Goal: Task Accomplishment & Management: Use online tool/utility

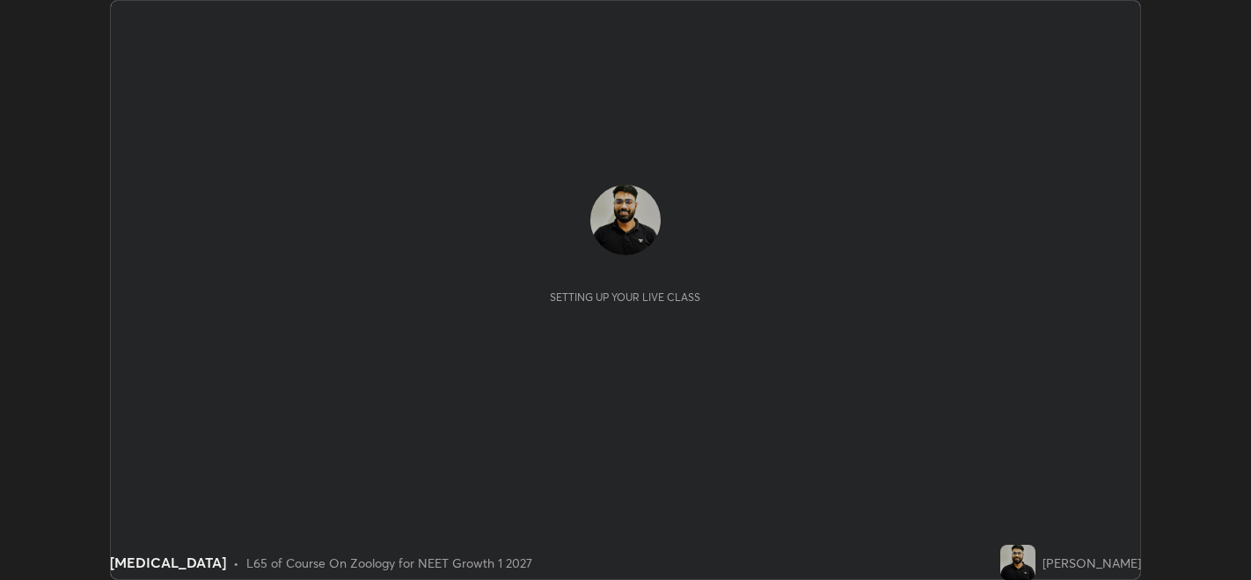
scroll to position [579, 1250]
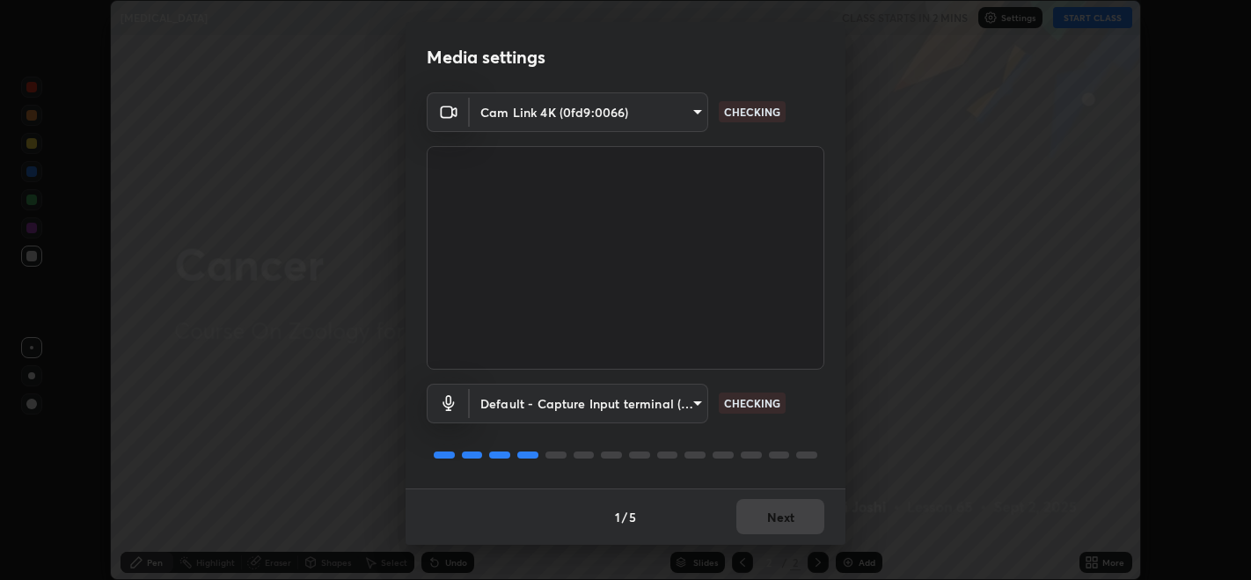
click at [763, 526] on div "1 / 5 Next" at bounding box center [625, 516] width 440 height 56
click at [778, 523] on div "1 / 5 Next" at bounding box center [625, 516] width 440 height 56
click at [781, 521] on div "1 / 5 Next" at bounding box center [625, 516] width 440 height 56
click at [785, 519] on button "Next" at bounding box center [780, 516] width 88 height 35
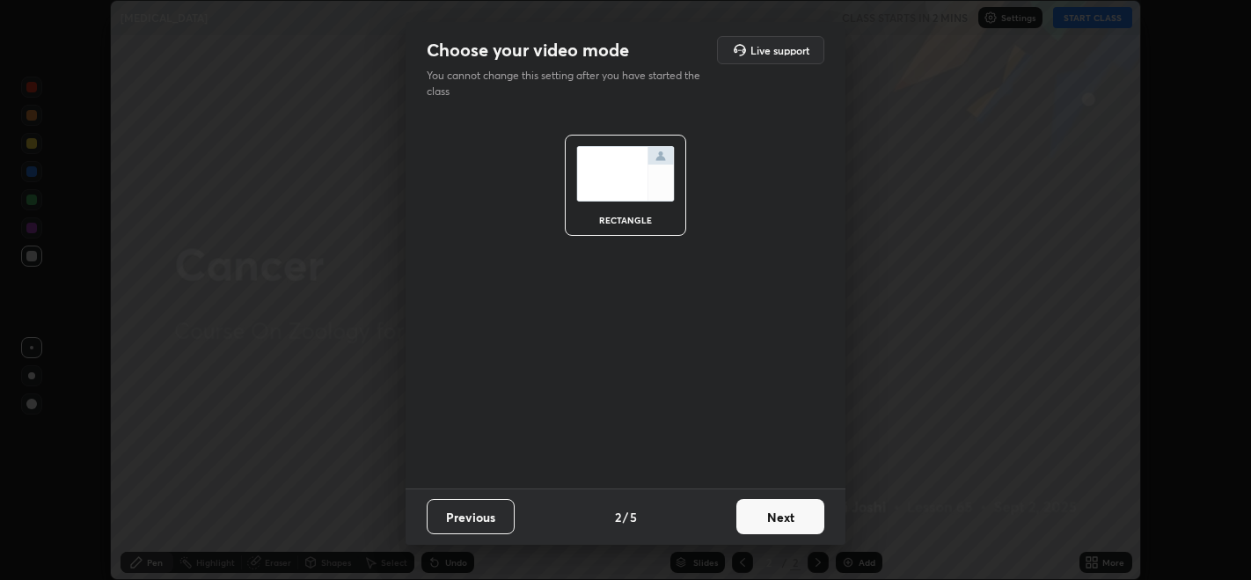
click at [783, 522] on button "Next" at bounding box center [780, 516] width 88 height 35
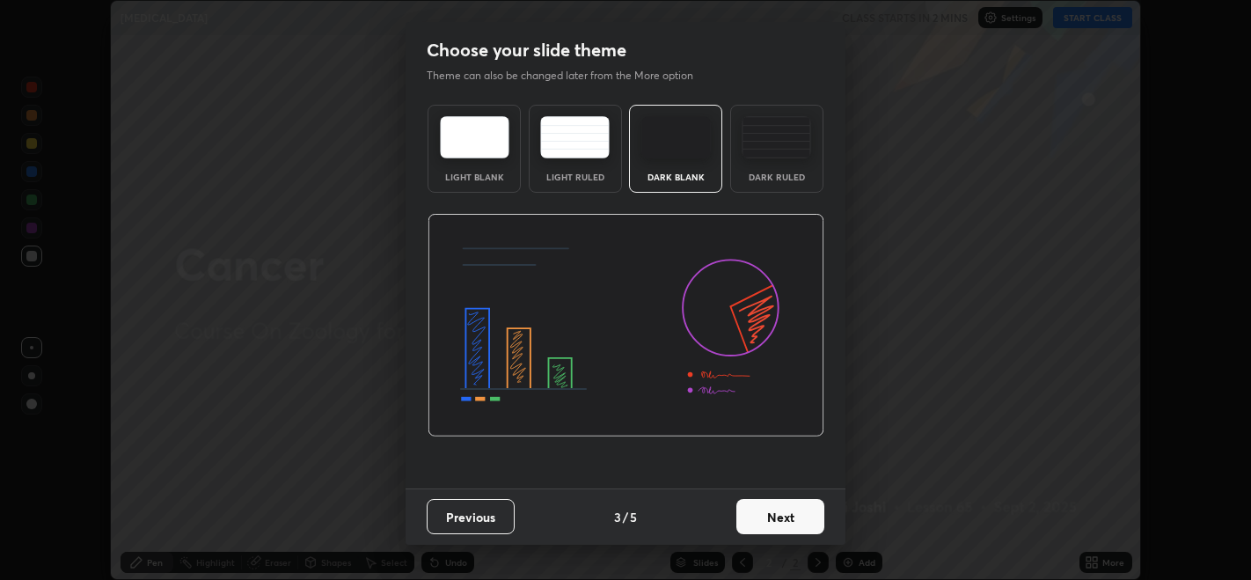
click at [788, 520] on button "Next" at bounding box center [780, 516] width 88 height 35
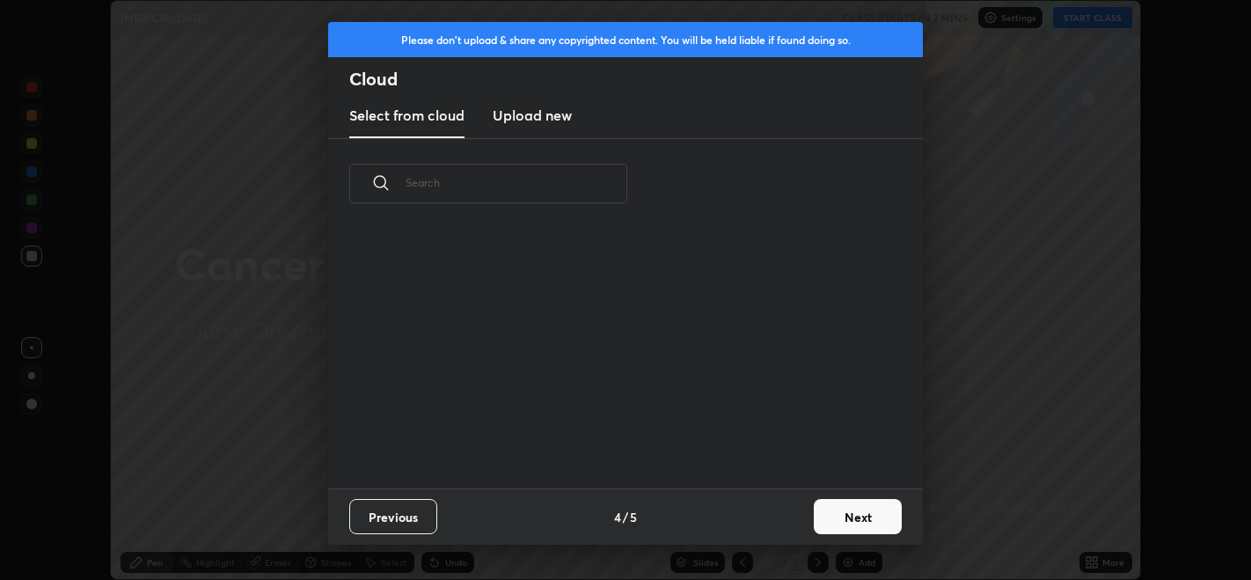
click at [802, 516] on div "Previous 4 / 5 Next" at bounding box center [625, 516] width 595 height 56
click at [836, 521] on button "Next" at bounding box center [858, 516] width 88 height 35
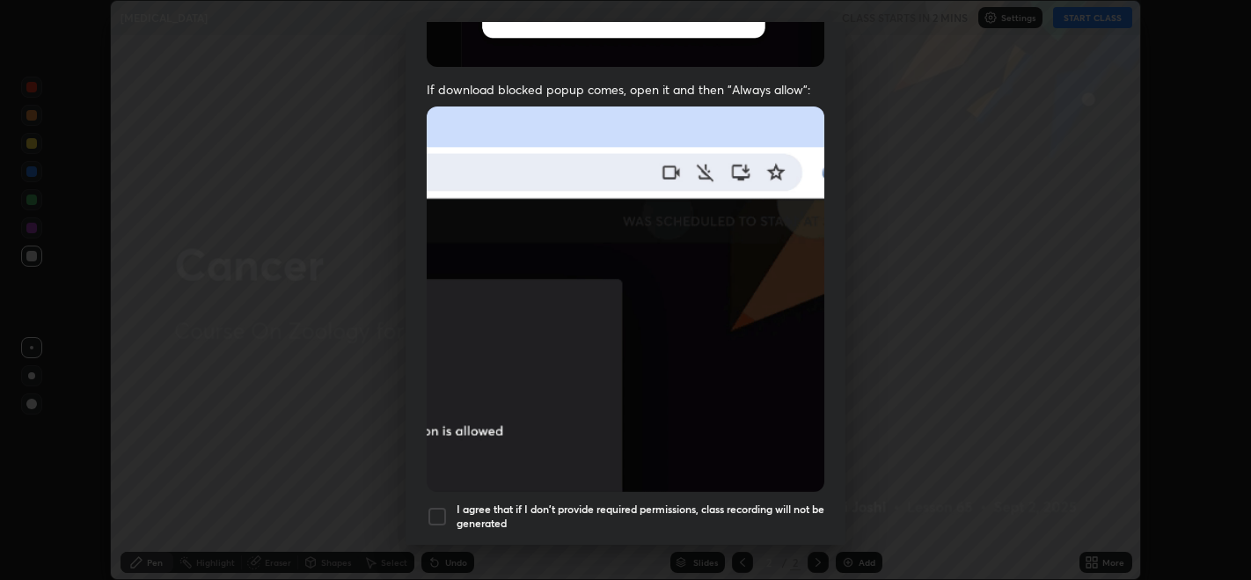
scroll to position [311, 0]
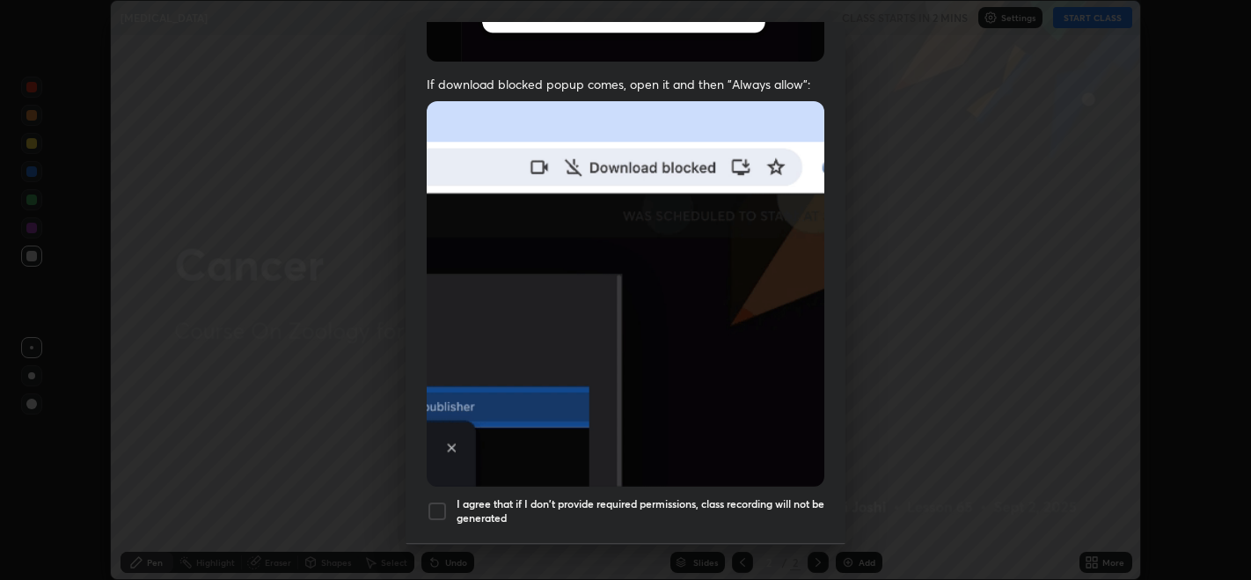
click at [441, 500] on div at bounding box center [437, 510] width 21 height 21
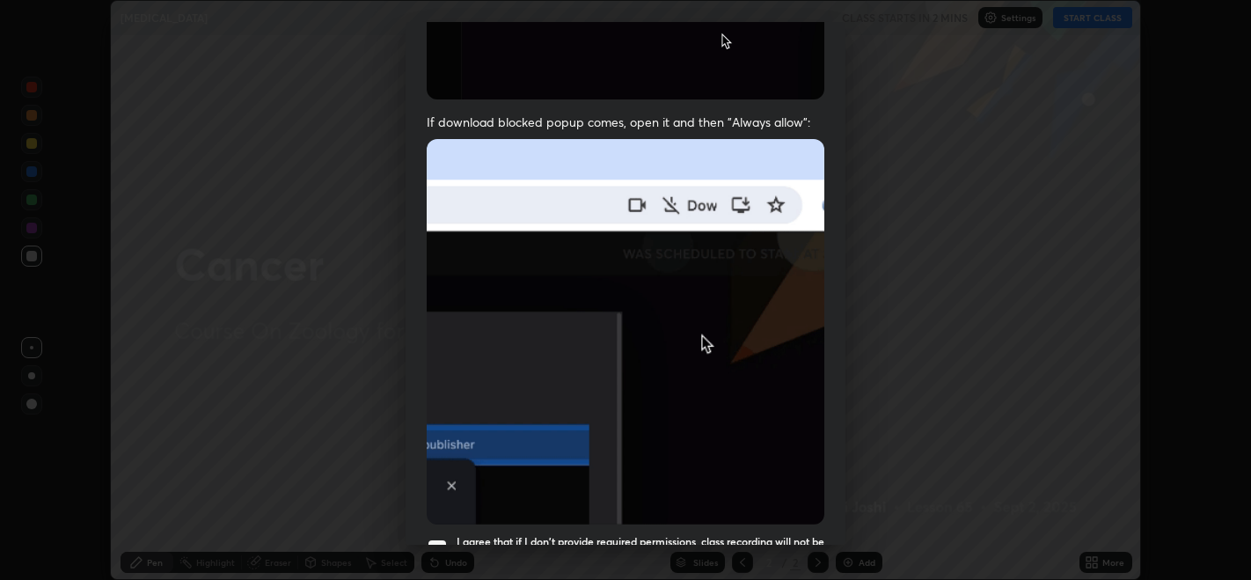
click at [768, 510] on img at bounding box center [626, 331] width 398 height 384
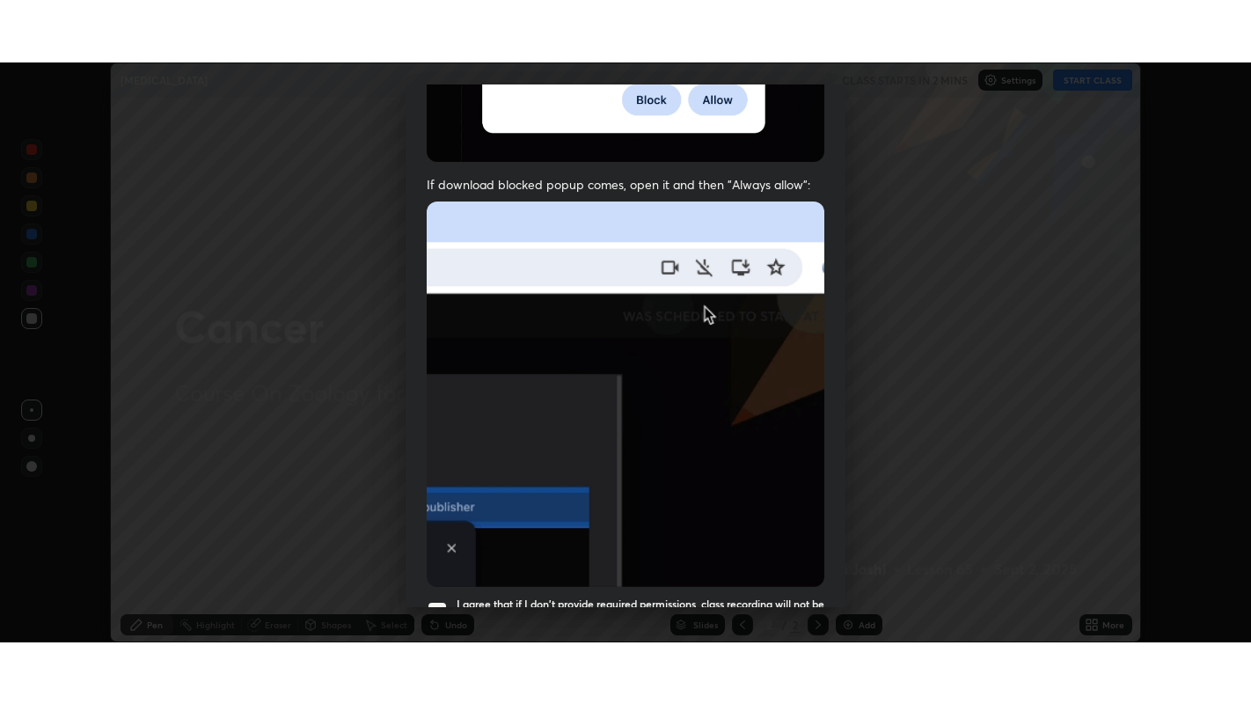
scroll to position [356, 0]
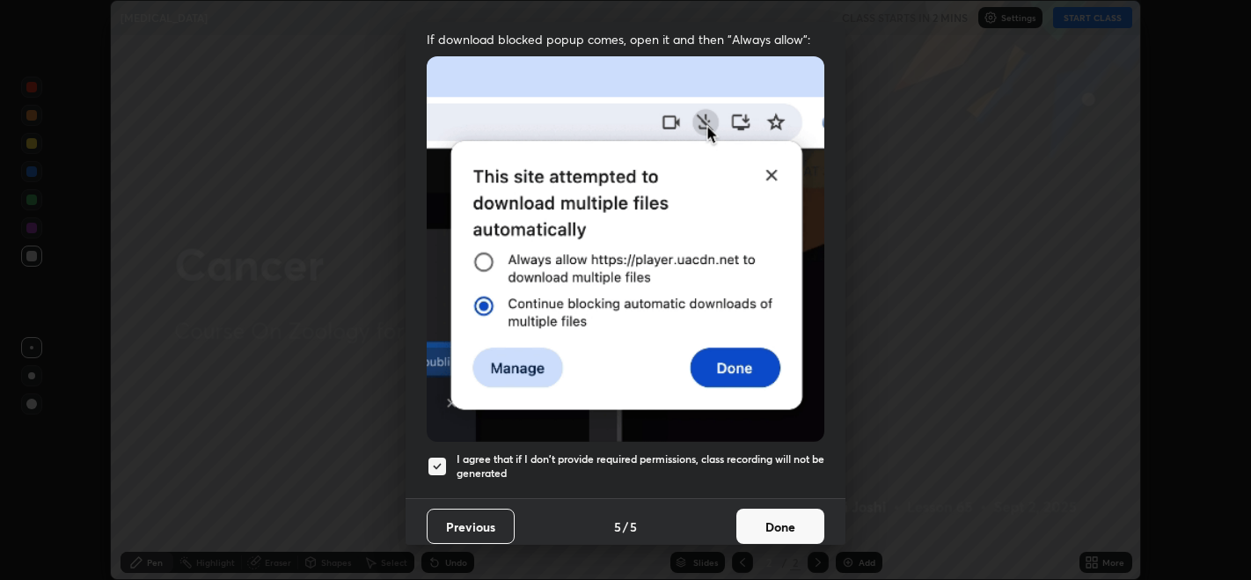
click at [761, 528] on button "Done" at bounding box center [780, 525] width 88 height 35
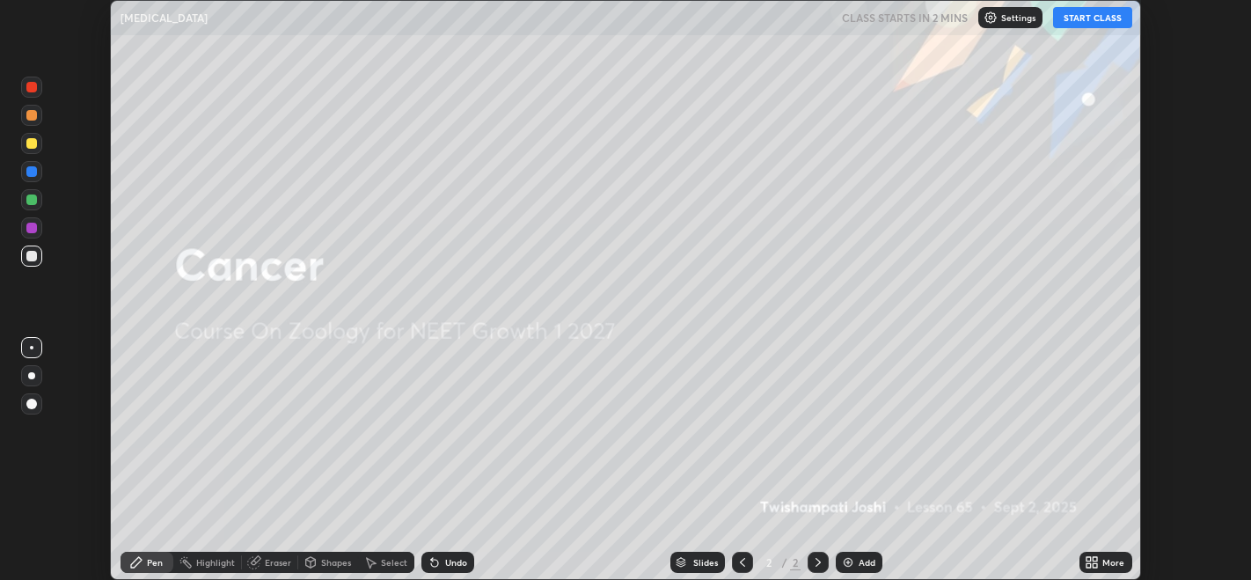
click at [1095, 565] on icon at bounding box center [1095, 565] width 4 height 4
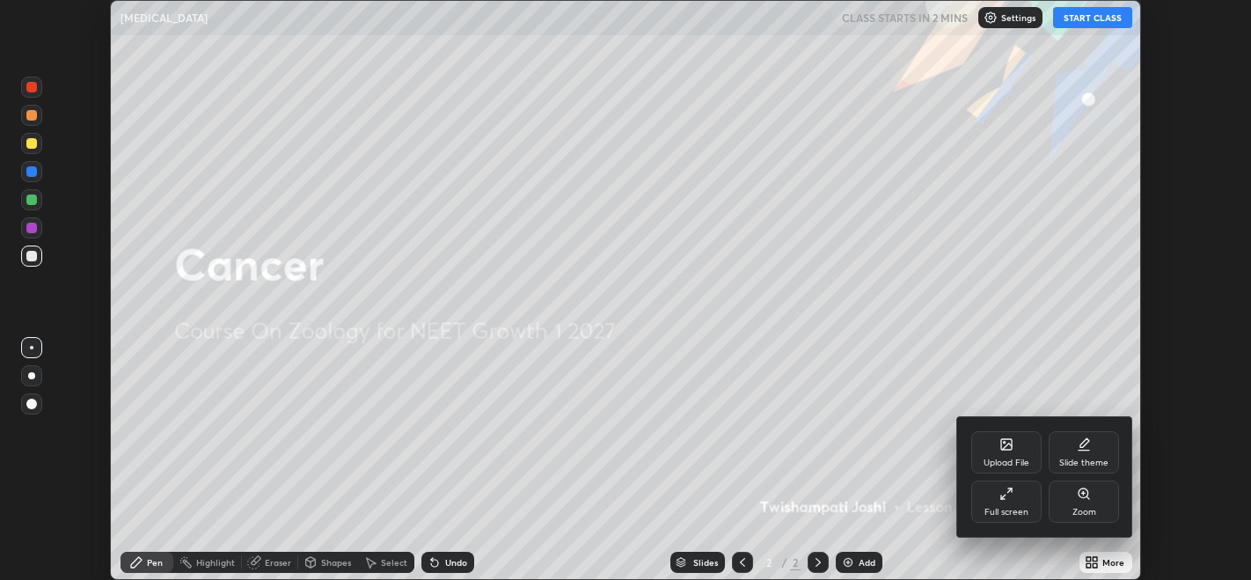
click at [1095, 24] on div at bounding box center [625, 290] width 1251 height 580
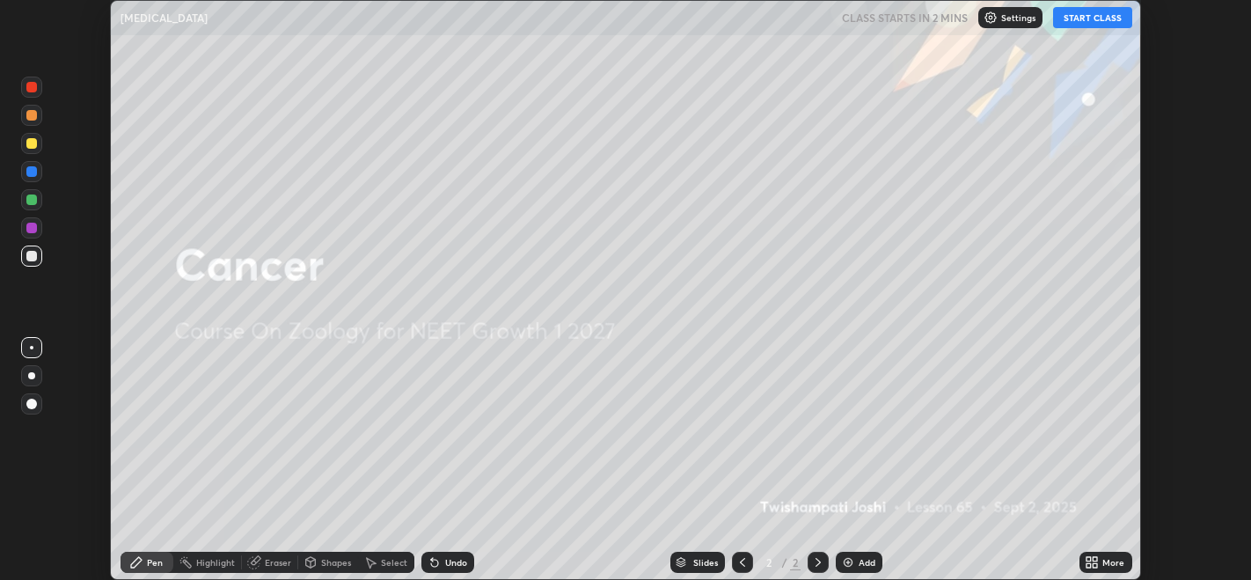
click at [1094, 26] on button "START CLASS" at bounding box center [1092, 17] width 79 height 21
click at [1106, 569] on div "More" at bounding box center [1105, 562] width 53 height 21
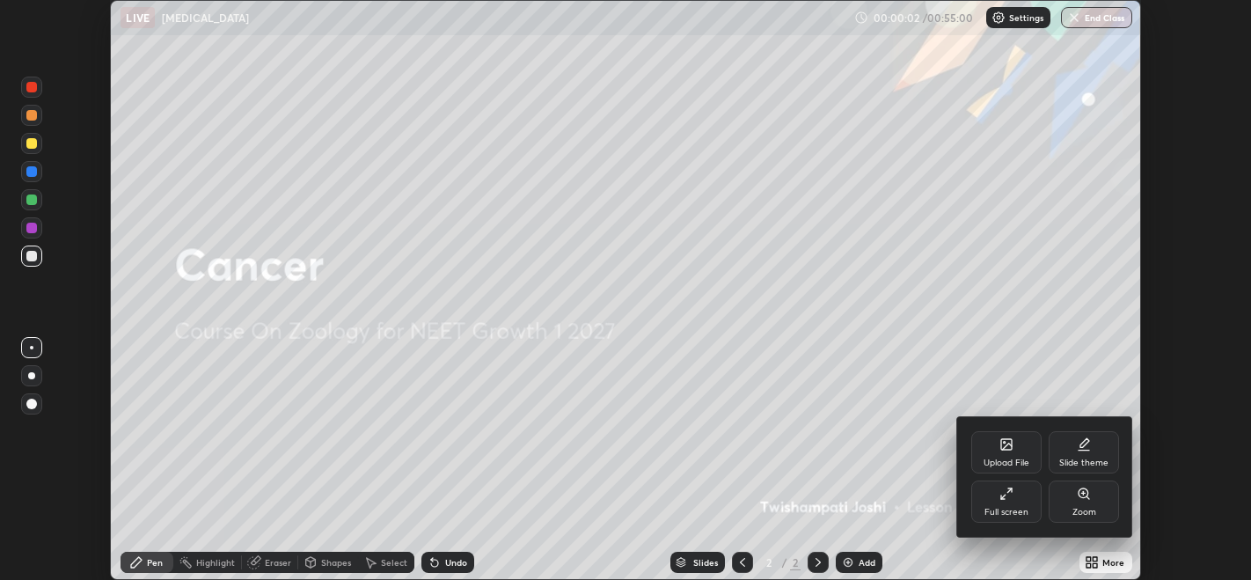
click at [1007, 512] on div "Full screen" at bounding box center [1006, 512] width 44 height 9
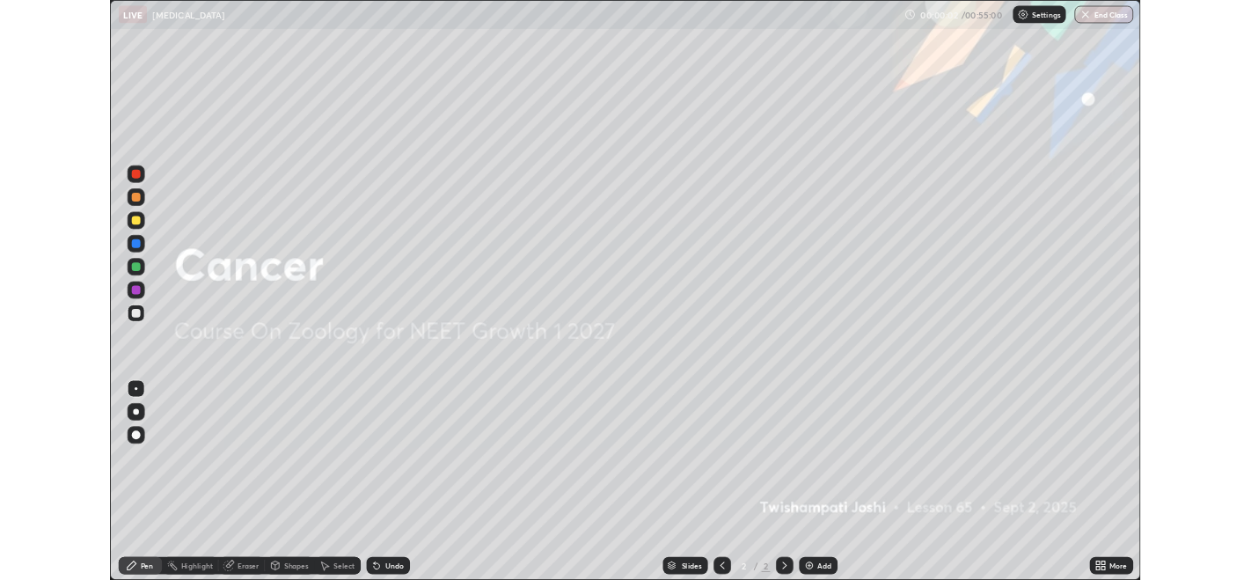
scroll to position [704, 1251]
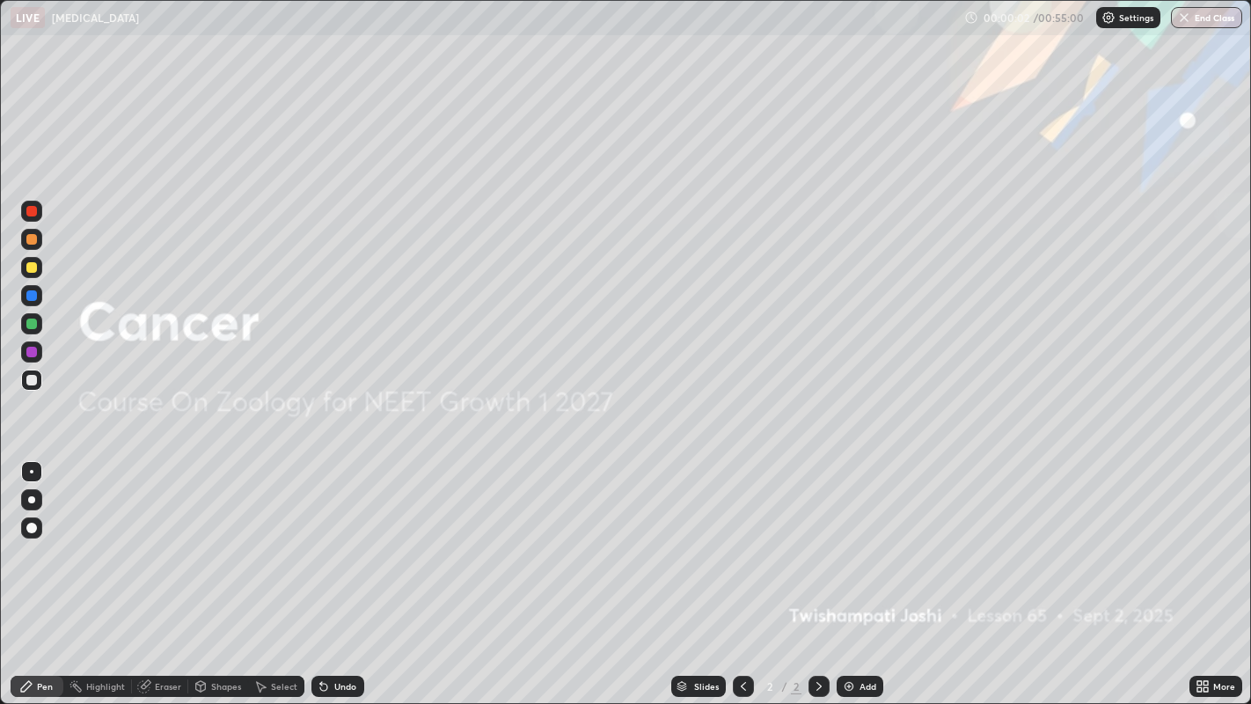
click at [854, 579] on div "Add" at bounding box center [859, 686] width 47 height 21
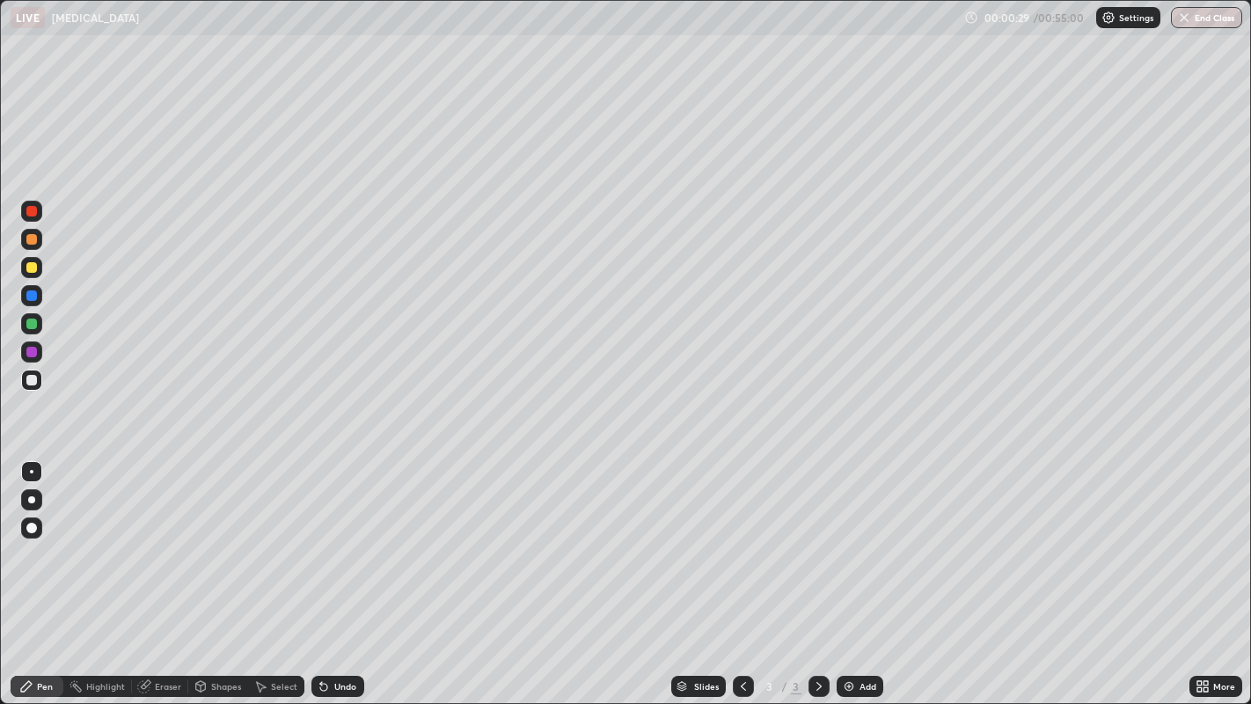
click at [32, 376] on div at bounding box center [31, 380] width 11 height 11
click at [32, 213] on div at bounding box center [31, 211] width 11 height 11
click at [33, 240] on div at bounding box center [31, 239] width 11 height 11
click at [32, 499] on div at bounding box center [31, 499] width 7 height 7
click at [274, 579] on div "Select" at bounding box center [284, 686] width 26 height 9
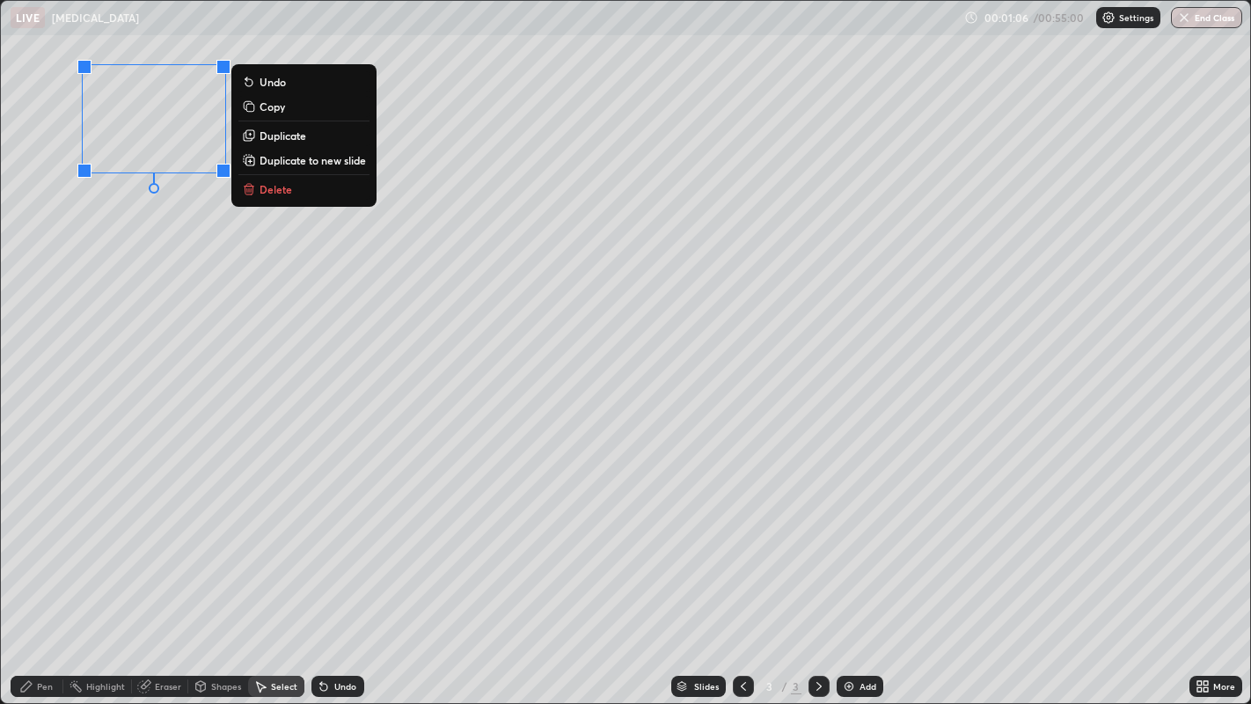
click at [44, 579] on div "Pen" at bounding box center [45, 686] width 16 height 9
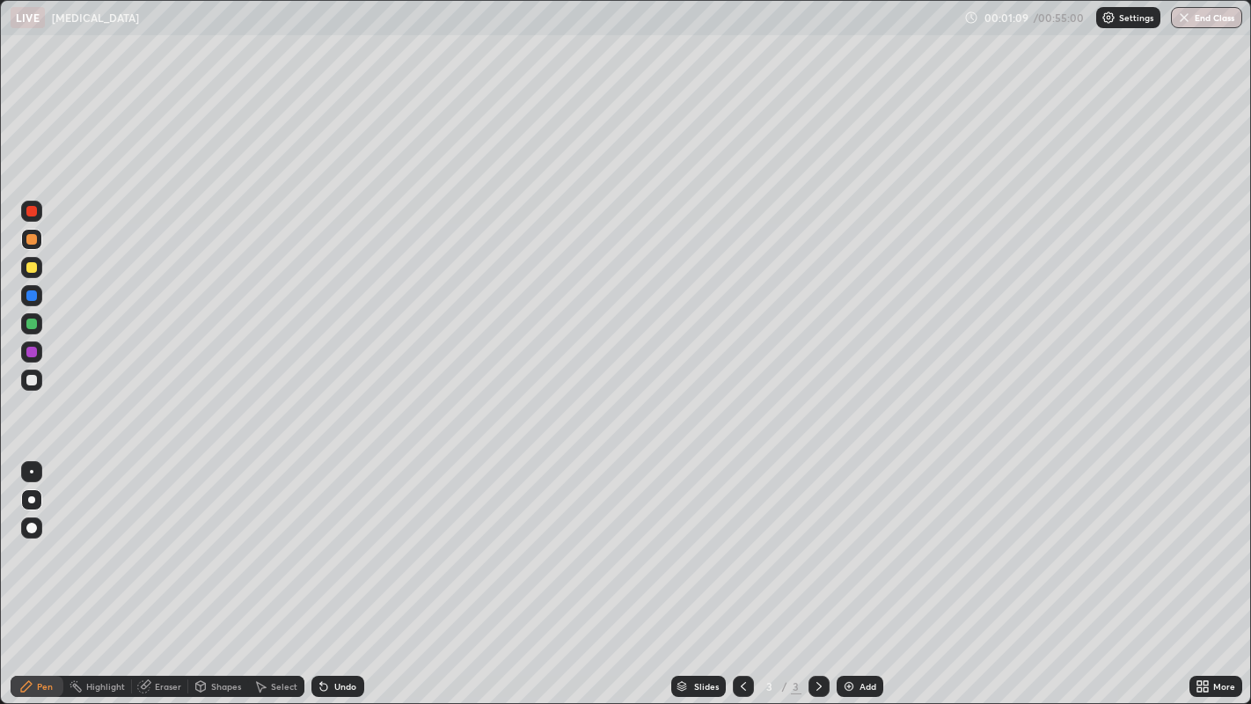
click at [32, 211] on div at bounding box center [31, 211] width 11 height 11
click at [35, 239] on div at bounding box center [31, 239] width 11 height 11
click at [31, 268] on div at bounding box center [31, 267] width 11 height 11
click at [320, 579] on icon at bounding box center [323, 686] width 7 height 7
click at [30, 383] on div at bounding box center [31, 380] width 11 height 11
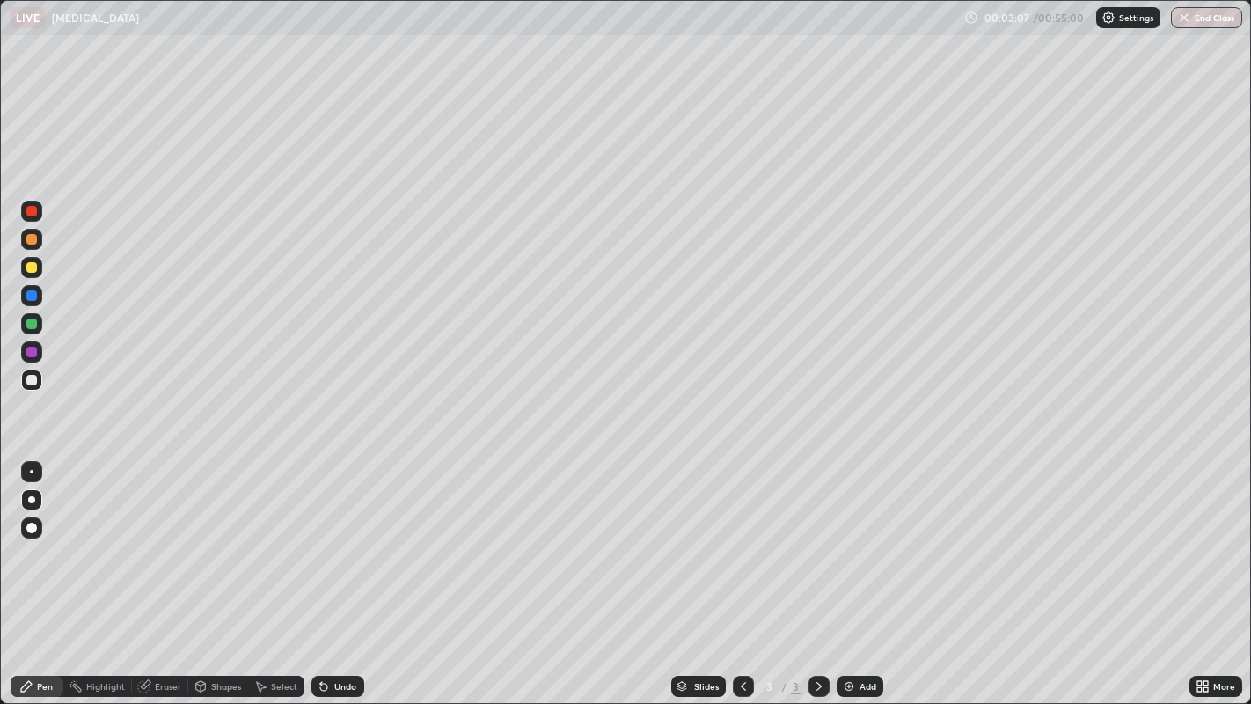
click at [342, 579] on div "Undo" at bounding box center [345, 686] width 22 height 9
click at [340, 579] on div "Undo" at bounding box center [345, 686] width 22 height 9
click at [334, 579] on div "Undo" at bounding box center [345, 686] width 22 height 9
click at [29, 325] on div at bounding box center [31, 323] width 11 height 11
click at [334, 579] on div "Undo" at bounding box center [345, 686] width 22 height 9
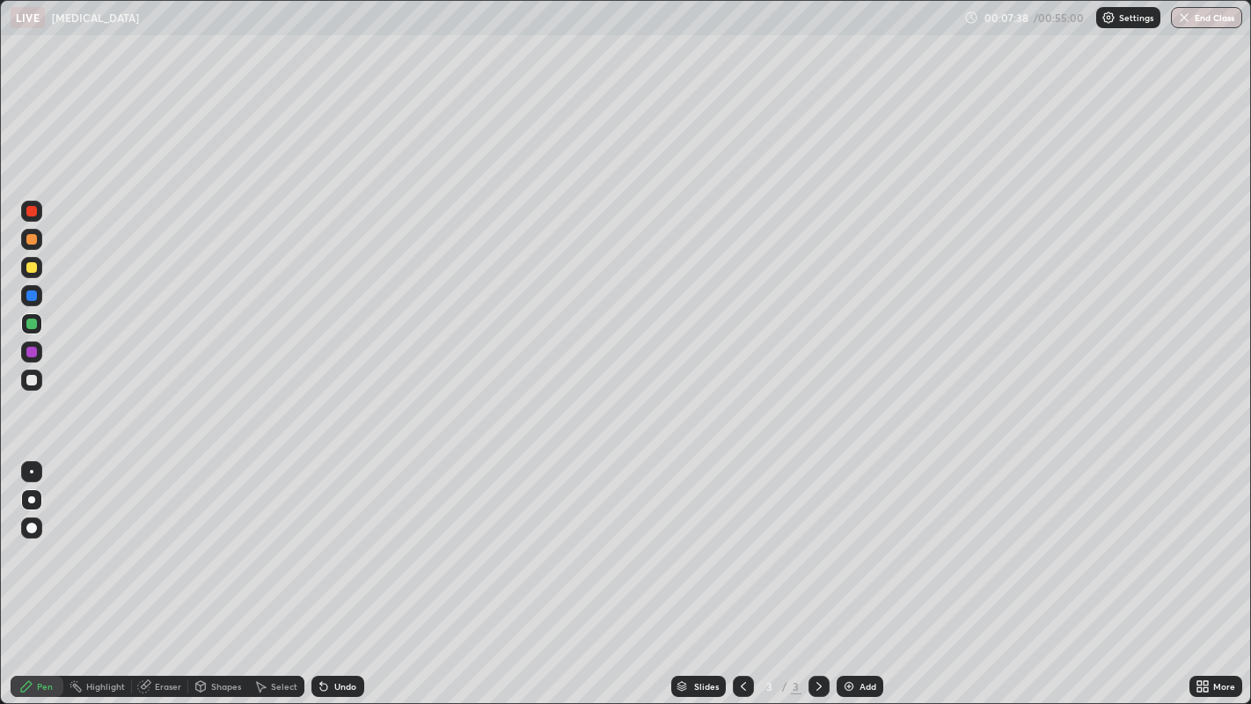
click at [28, 241] on div at bounding box center [31, 239] width 11 height 11
click at [39, 211] on div at bounding box center [31, 211] width 21 height 21
click at [33, 211] on div at bounding box center [31, 211] width 11 height 11
click at [36, 525] on div at bounding box center [31, 527] width 21 height 21
click at [282, 579] on div "Select" at bounding box center [284, 686] width 26 height 9
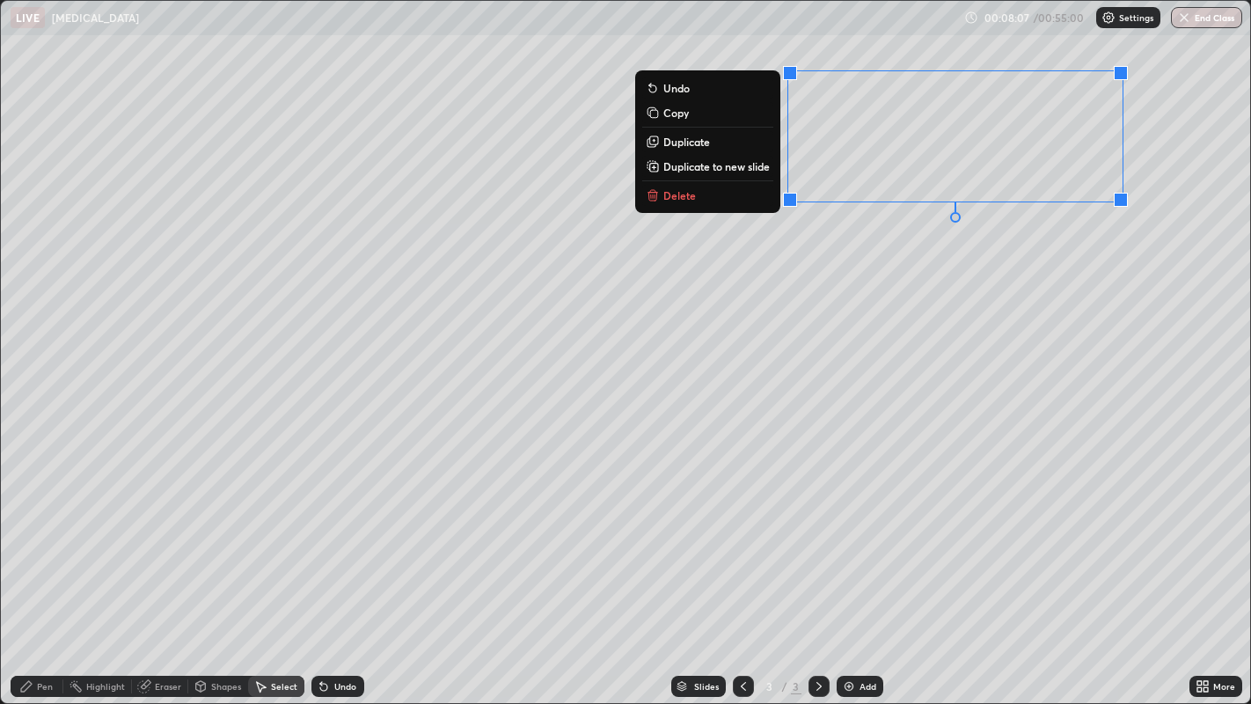
click at [45, 579] on div "Pen" at bounding box center [37, 686] width 53 height 21
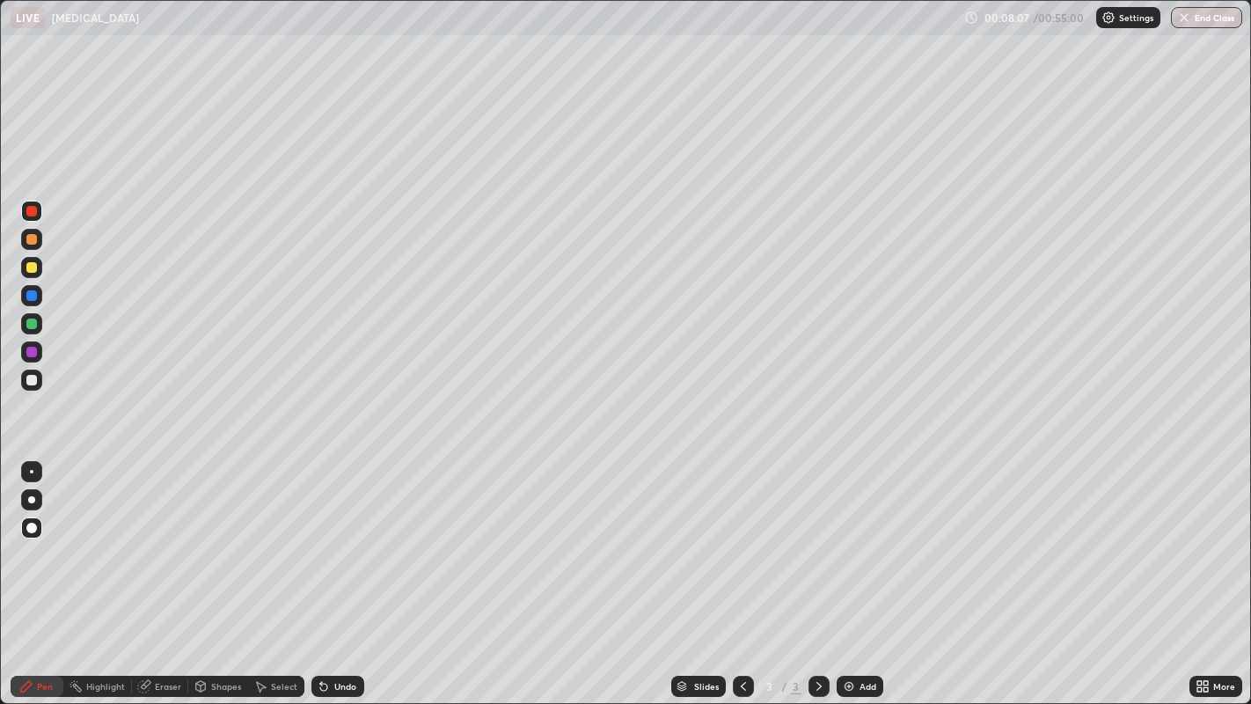
click at [42, 579] on div "Pen" at bounding box center [45, 686] width 16 height 9
click at [32, 380] on div at bounding box center [31, 380] width 11 height 11
click at [32, 499] on div at bounding box center [31, 499] width 7 height 7
click at [30, 215] on div at bounding box center [31, 211] width 11 height 11
click at [31, 241] on div at bounding box center [31, 239] width 11 height 11
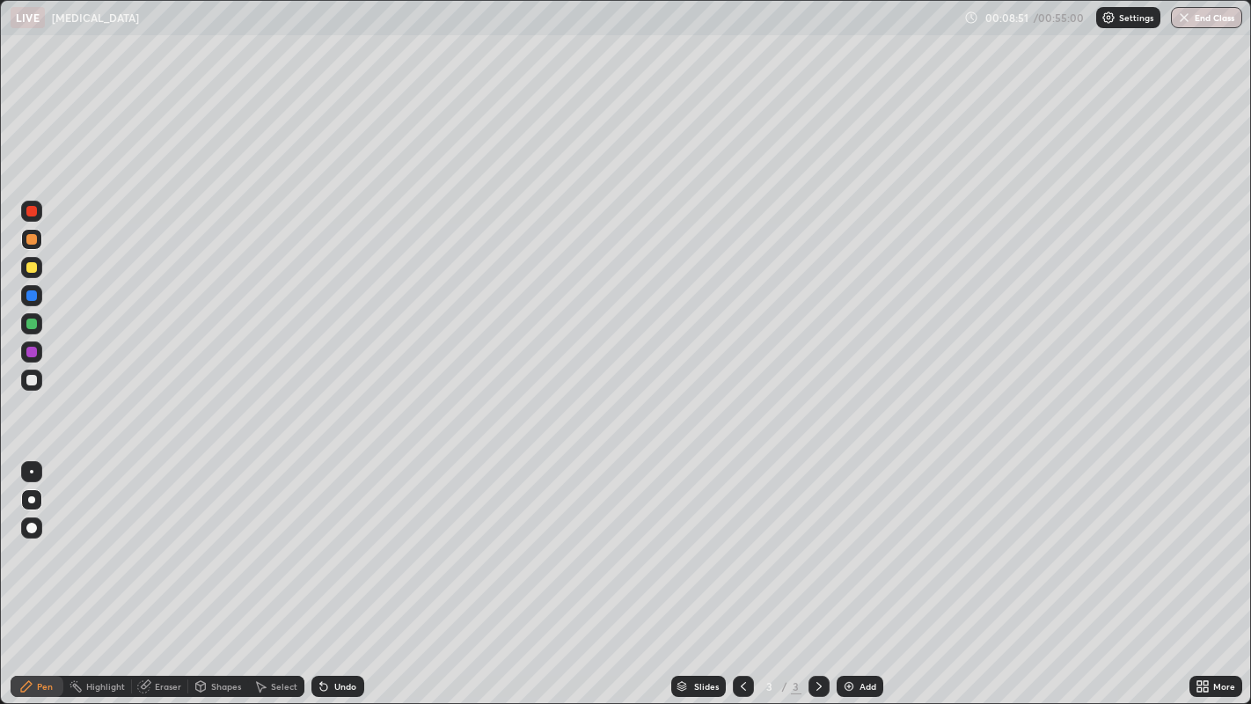
click at [31, 212] on div at bounding box center [31, 211] width 11 height 11
click at [27, 234] on div at bounding box center [31, 239] width 11 height 11
click at [32, 301] on div at bounding box center [31, 295] width 21 height 21
click at [28, 276] on div at bounding box center [31, 267] width 21 height 21
click at [40, 325] on div at bounding box center [31, 323] width 21 height 21
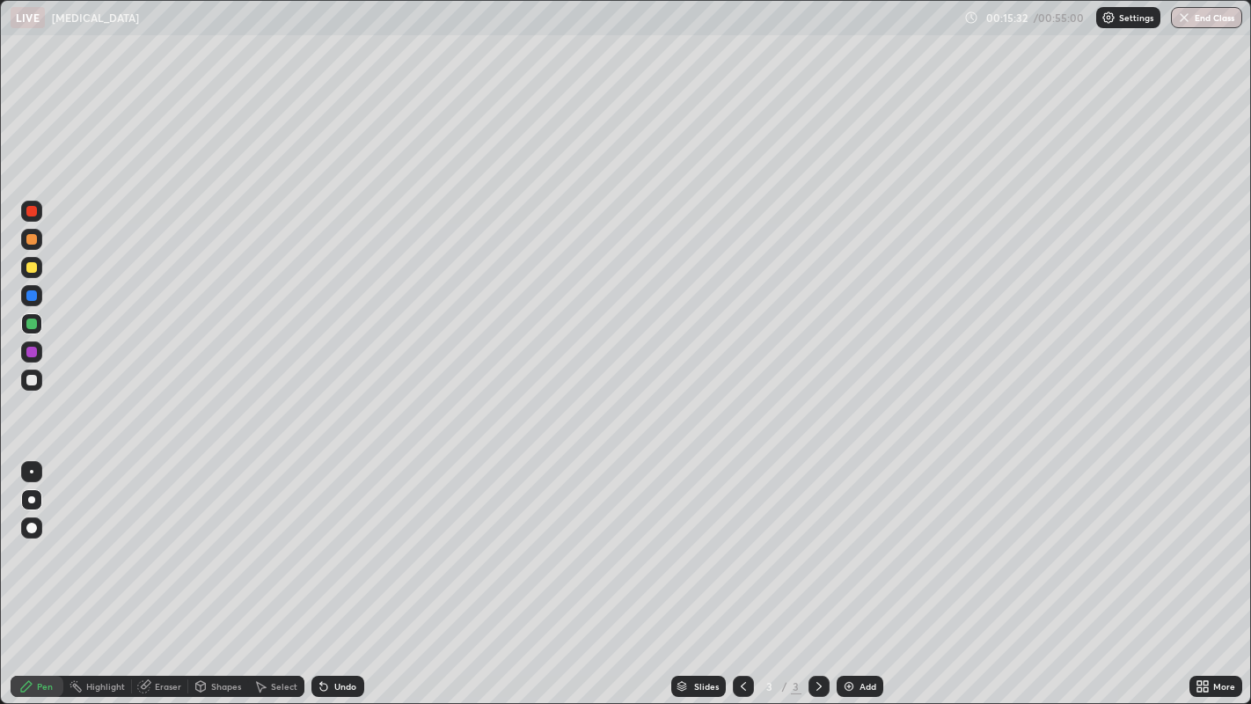
click at [856, 579] on div "Add" at bounding box center [859, 686] width 47 height 21
click at [33, 238] on div at bounding box center [31, 239] width 11 height 11
click at [33, 267] on div at bounding box center [31, 267] width 11 height 11
click at [1205, 579] on icon at bounding box center [1205, 689] width 4 height 4
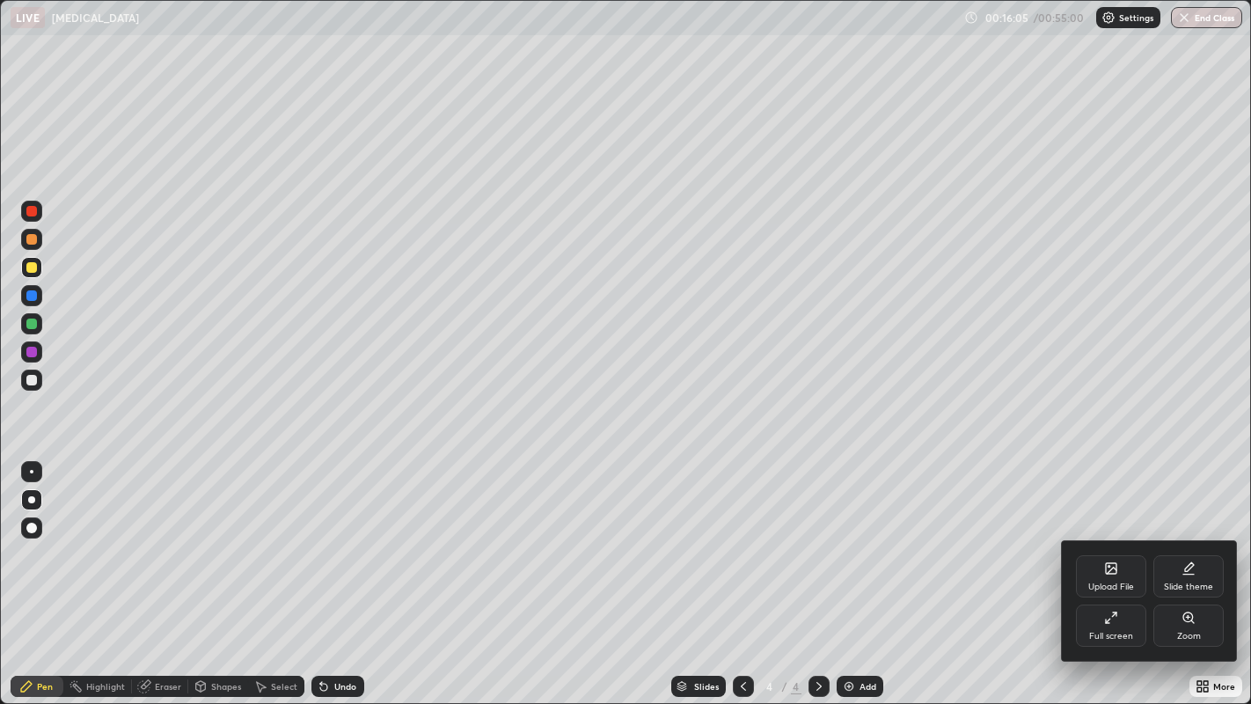
click at [1109, 579] on div "Full screen" at bounding box center [1111, 625] width 70 height 42
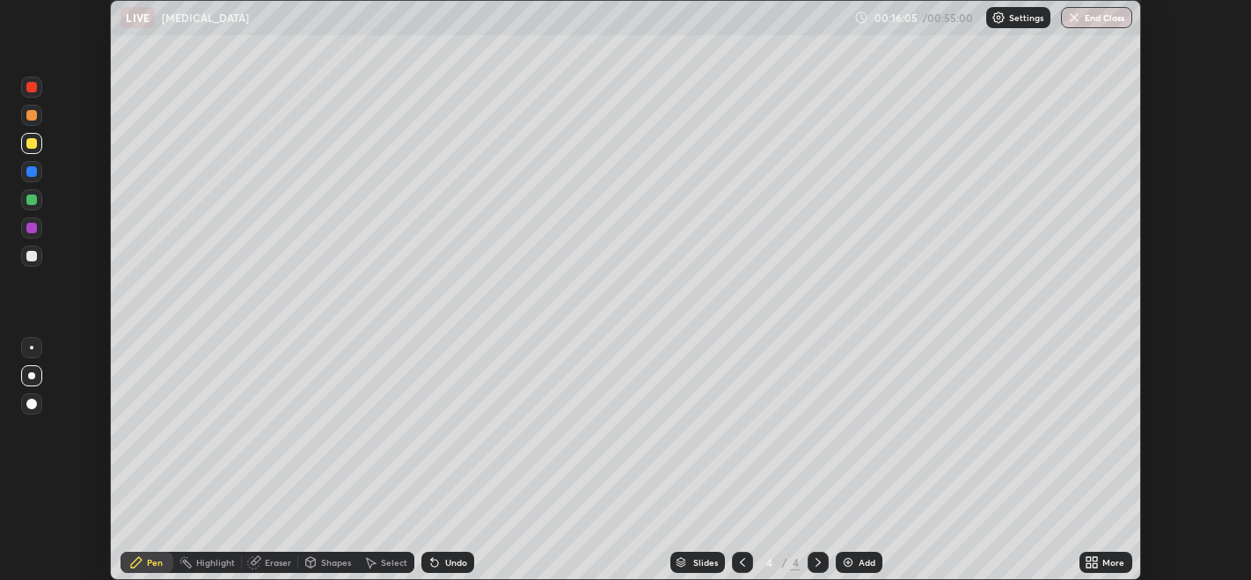
scroll to position [87380, 86708]
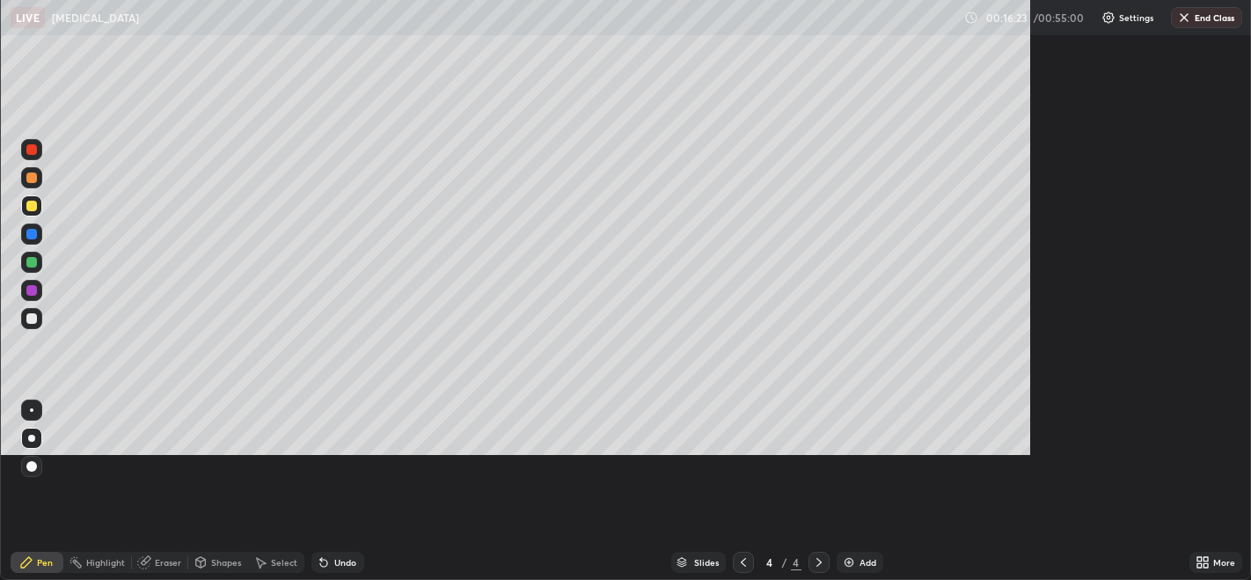
scroll to position [704, 1251]
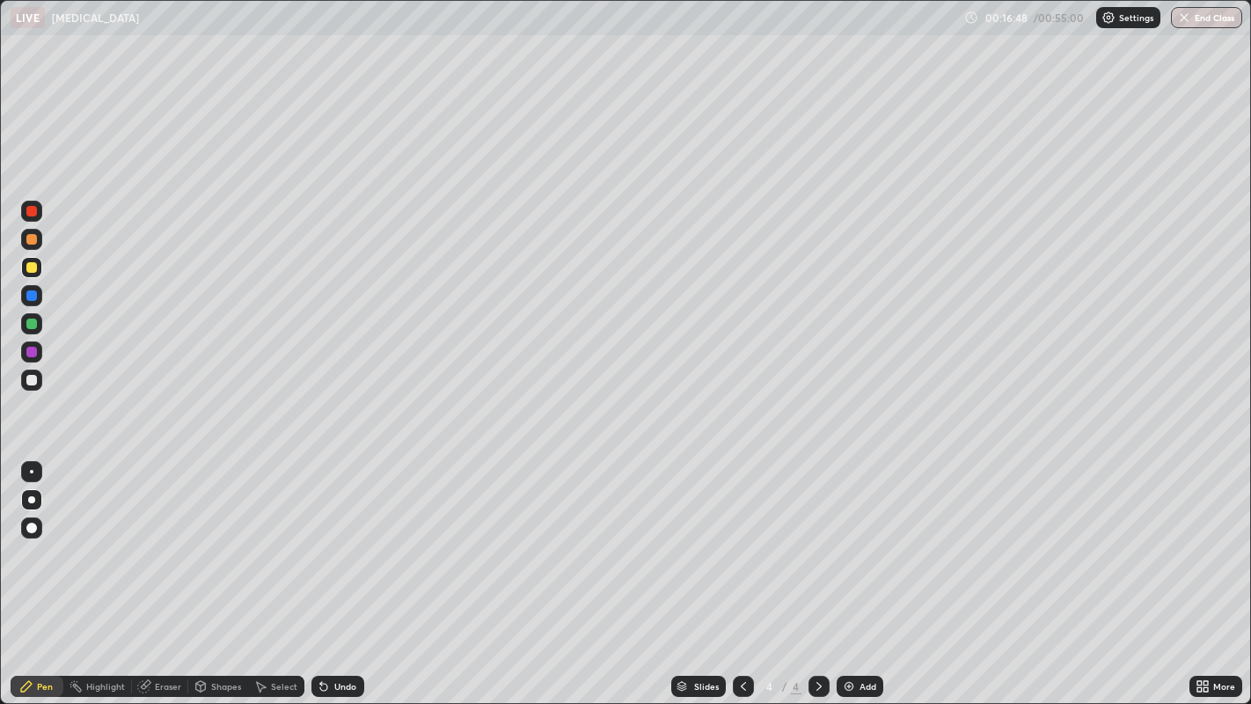
click at [31, 353] on div at bounding box center [31, 352] width 11 height 11
click at [26, 244] on div at bounding box center [31, 239] width 21 height 21
click at [352, 579] on div "Undo" at bounding box center [337, 686] width 53 height 21
click at [350, 579] on div "Undo" at bounding box center [345, 686] width 22 height 9
click at [347, 579] on div "Undo" at bounding box center [345, 686] width 22 height 9
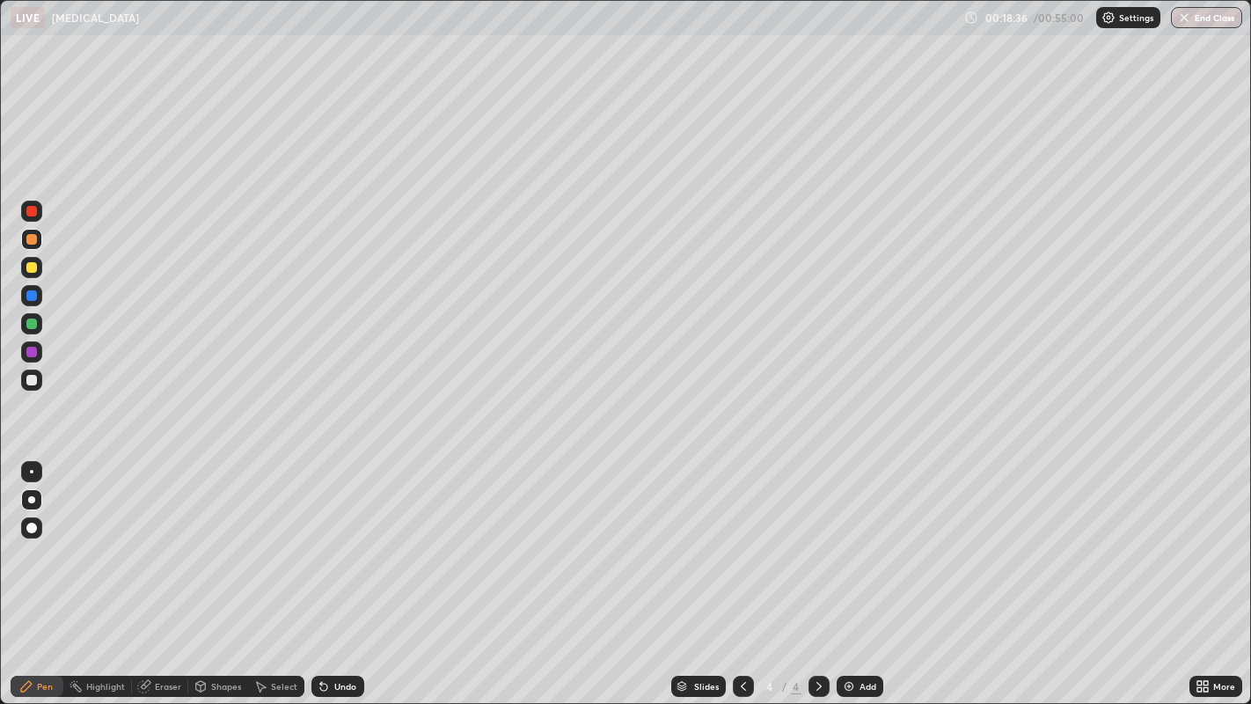
click at [347, 579] on div "Undo" at bounding box center [345, 686] width 22 height 9
click at [268, 579] on div "Select" at bounding box center [276, 686] width 56 height 21
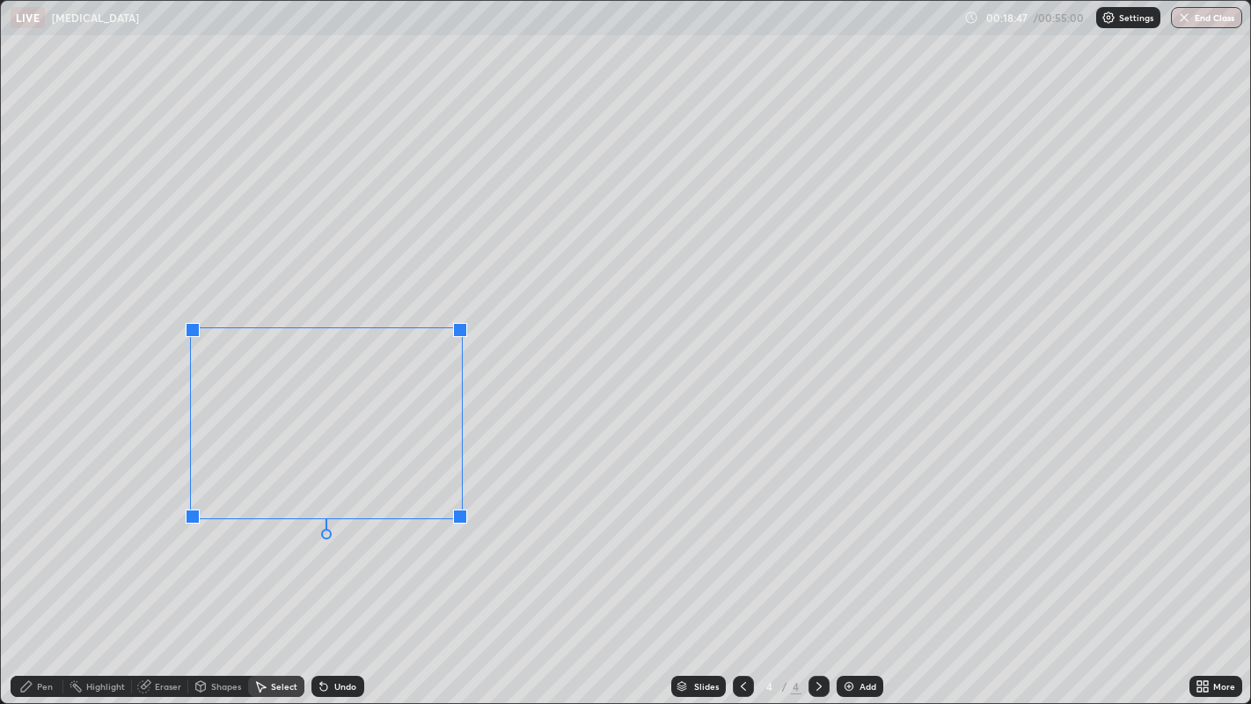
click at [461, 517] on div at bounding box center [460, 516] width 14 height 14
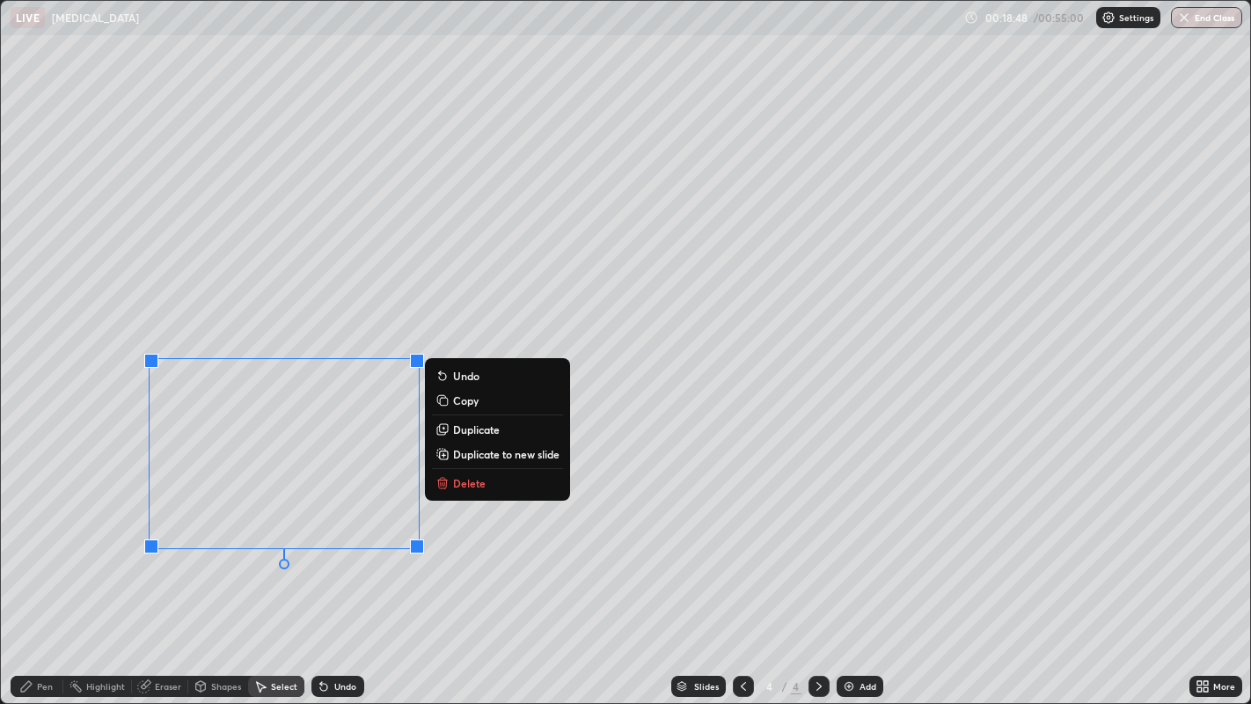
click at [40, 579] on div "Pen" at bounding box center [45, 686] width 16 height 9
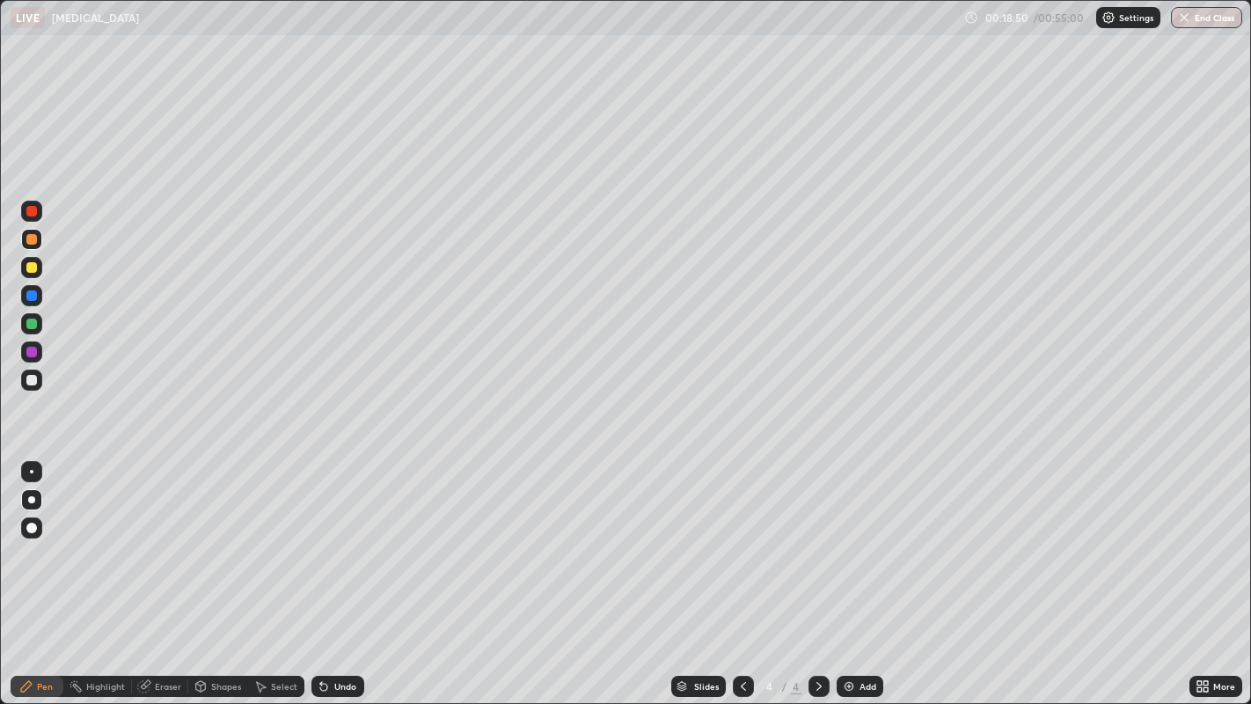
click at [33, 362] on div at bounding box center [31, 351] width 21 height 21
click at [30, 352] on div at bounding box center [31, 352] width 11 height 11
click at [26, 314] on div at bounding box center [31, 323] width 21 height 21
click at [31, 388] on div at bounding box center [31, 379] width 21 height 21
click at [32, 352] on div at bounding box center [31, 352] width 11 height 11
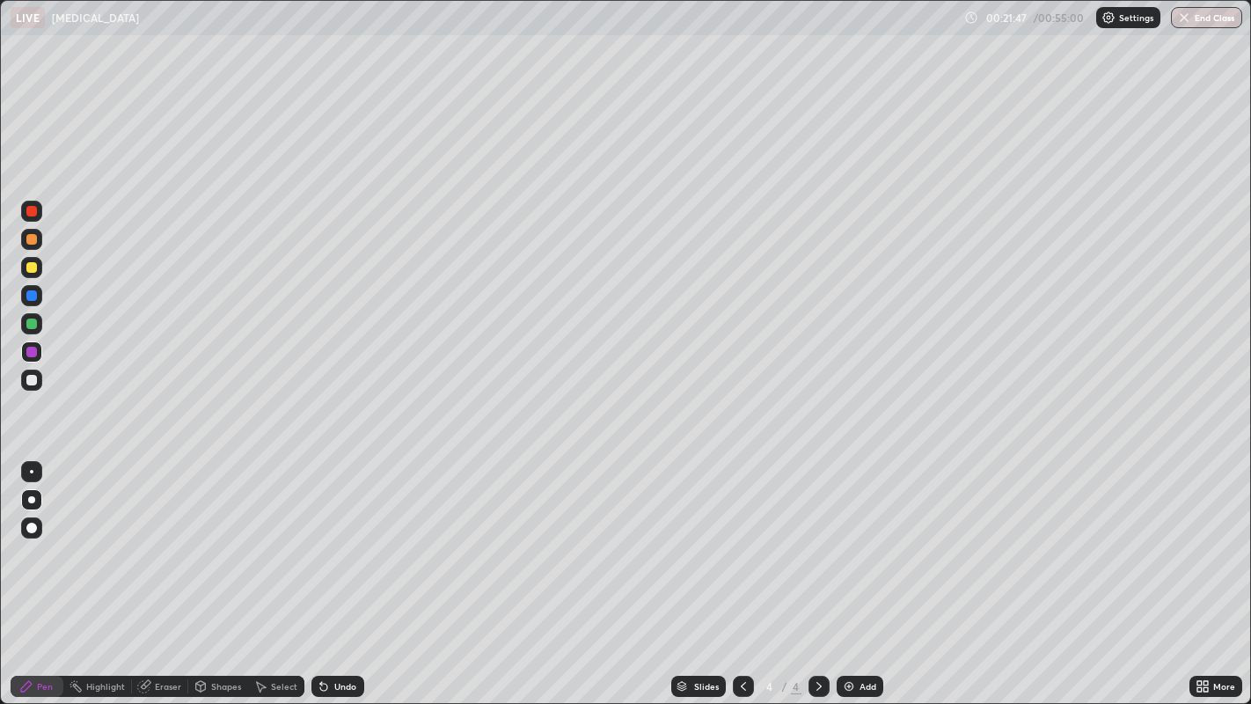
click at [33, 384] on div at bounding box center [31, 380] width 11 height 11
click at [855, 579] on div "Add" at bounding box center [859, 686] width 47 height 21
click at [30, 258] on div at bounding box center [31, 267] width 21 height 21
click at [28, 244] on div at bounding box center [31, 239] width 11 height 11
click at [31, 212] on div at bounding box center [31, 211] width 11 height 11
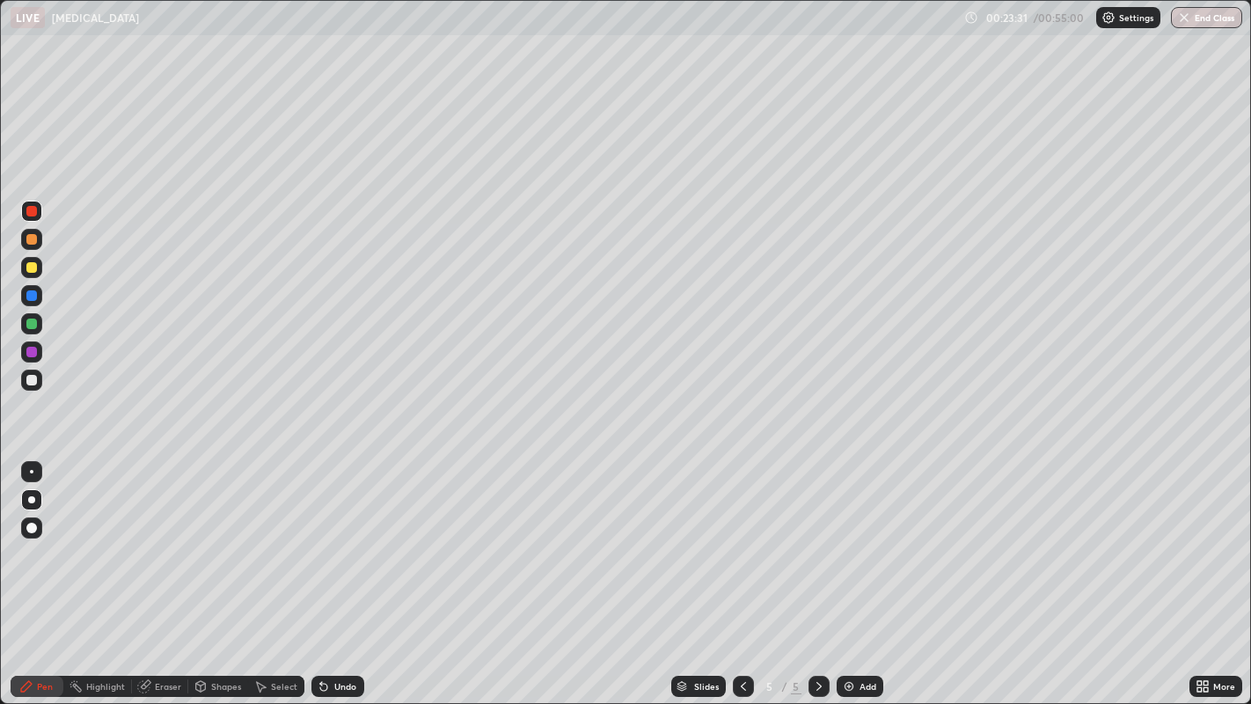
click at [31, 271] on div at bounding box center [31, 267] width 11 height 11
click at [31, 212] on div at bounding box center [31, 211] width 11 height 11
click at [33, 241] on div at bounding box center [31, 239] width 11 height 11
click at [1205, 579] on icon at bounding box center [1205, 689] width 4 height 4
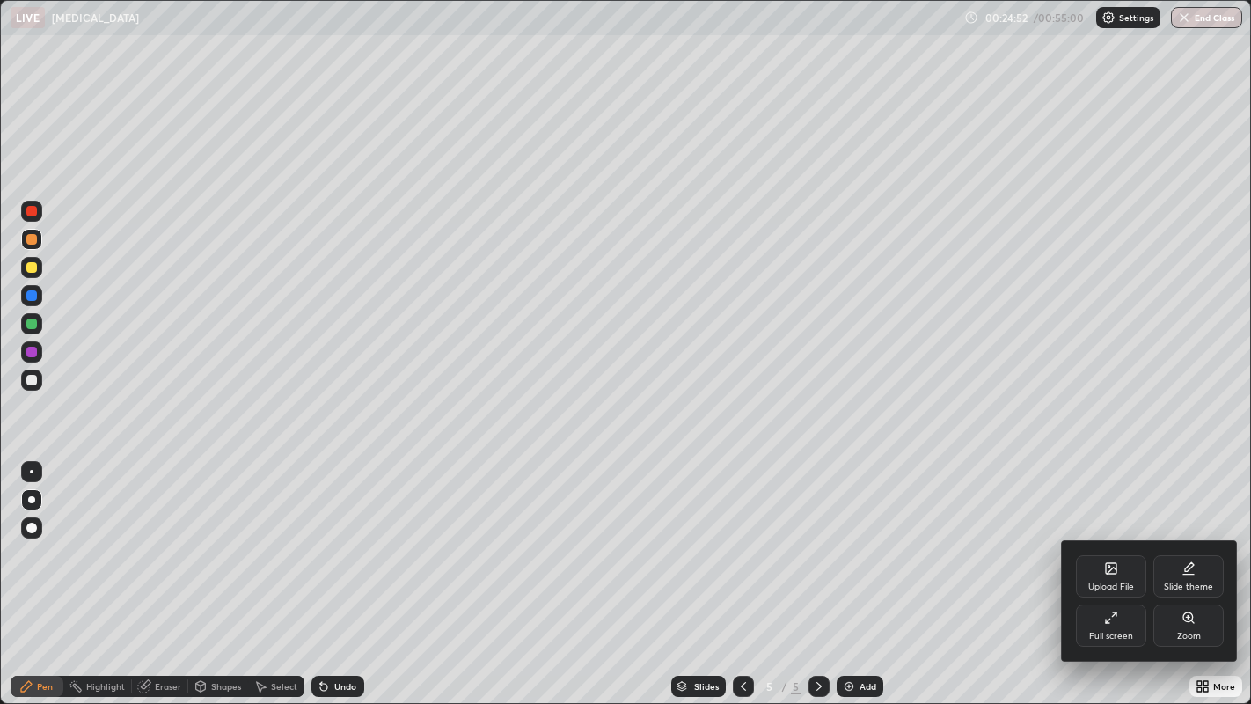
click at [1118, 579] on div "Full screen" at bounding box center [1111, 625] width 70 height 42
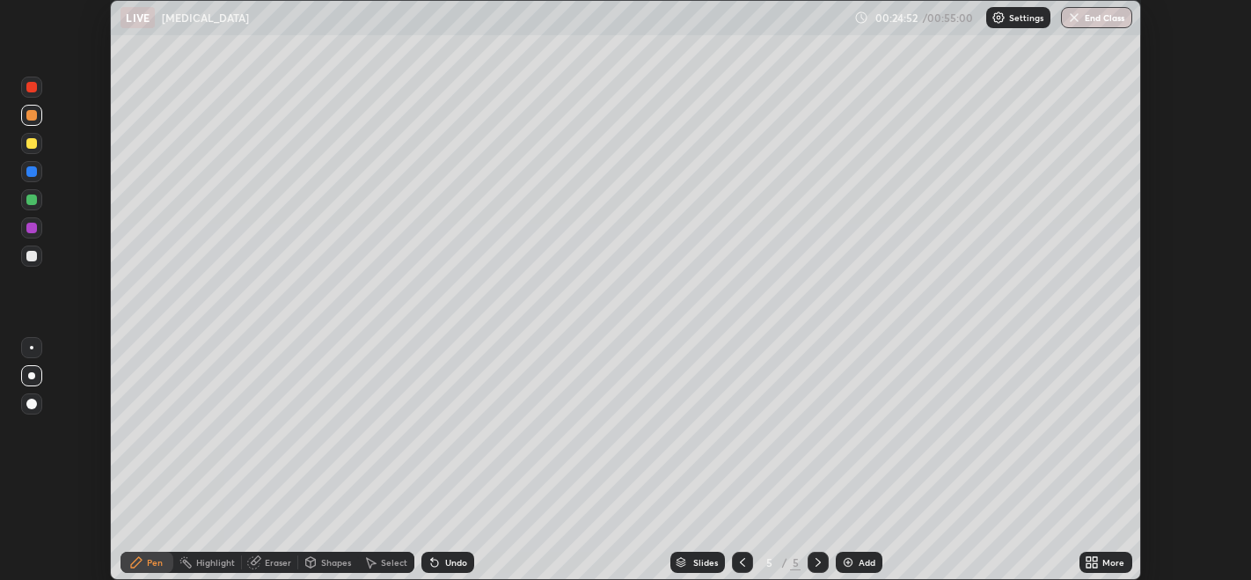
scroll to position [87380, 86708]
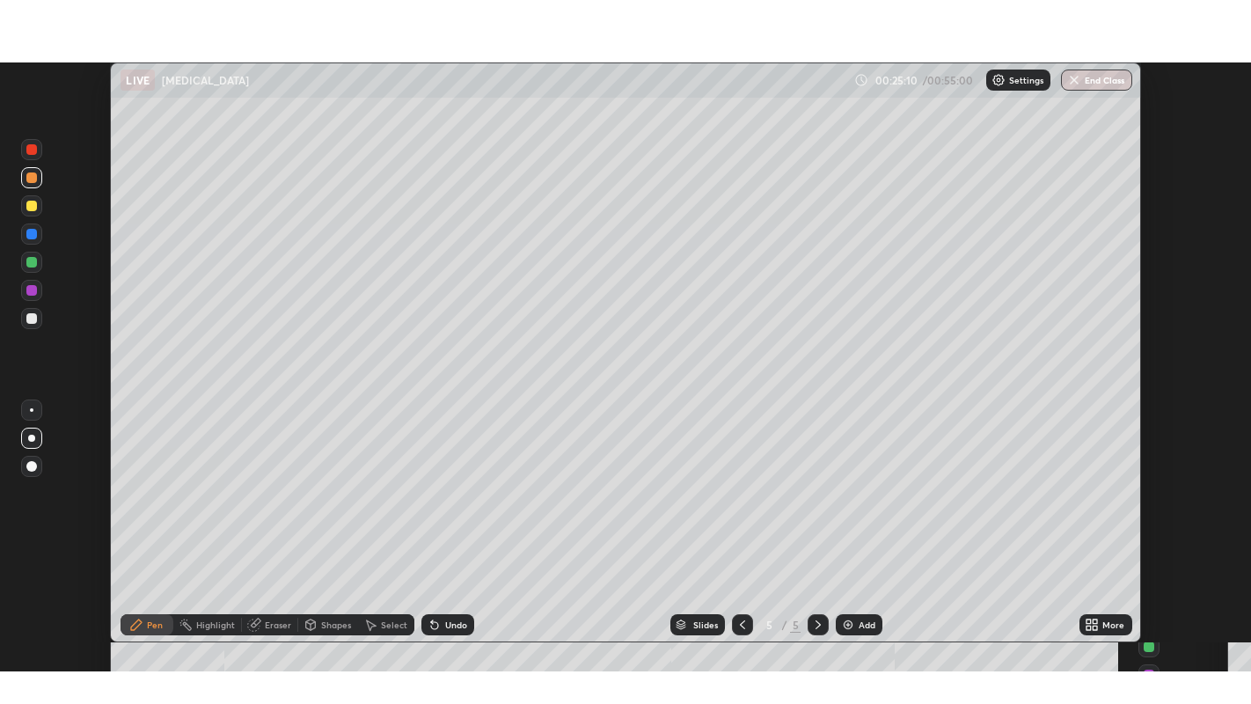
scroll to position [579, 1251]
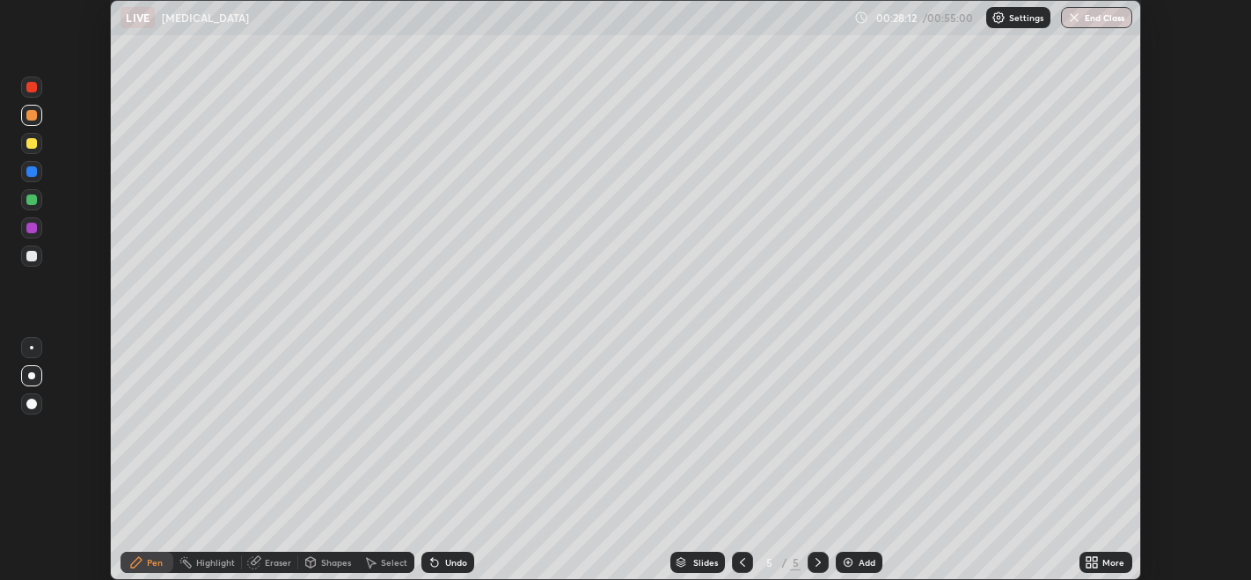
click at [1103, 560] on div "More" at bounding box center [1113, 562] width 22 height 9
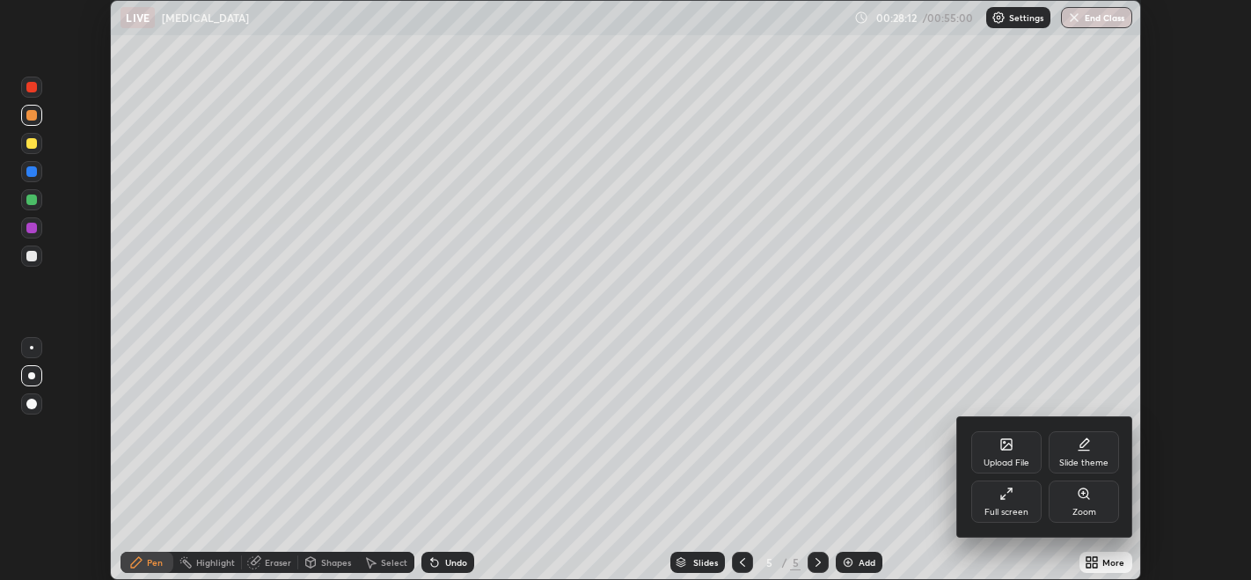
click at [1007, 504] on div "Full screen" at bounding box center [1006, 501] width 70 height 42
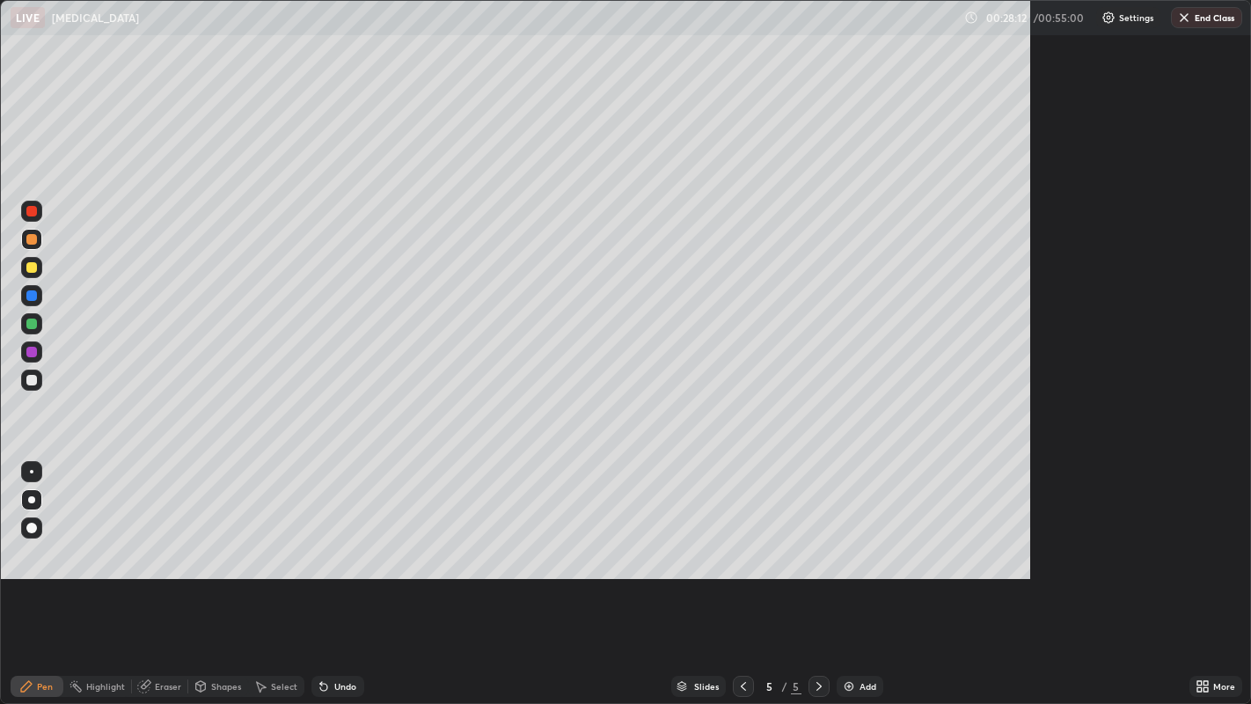
scroll to position [704, 1251]
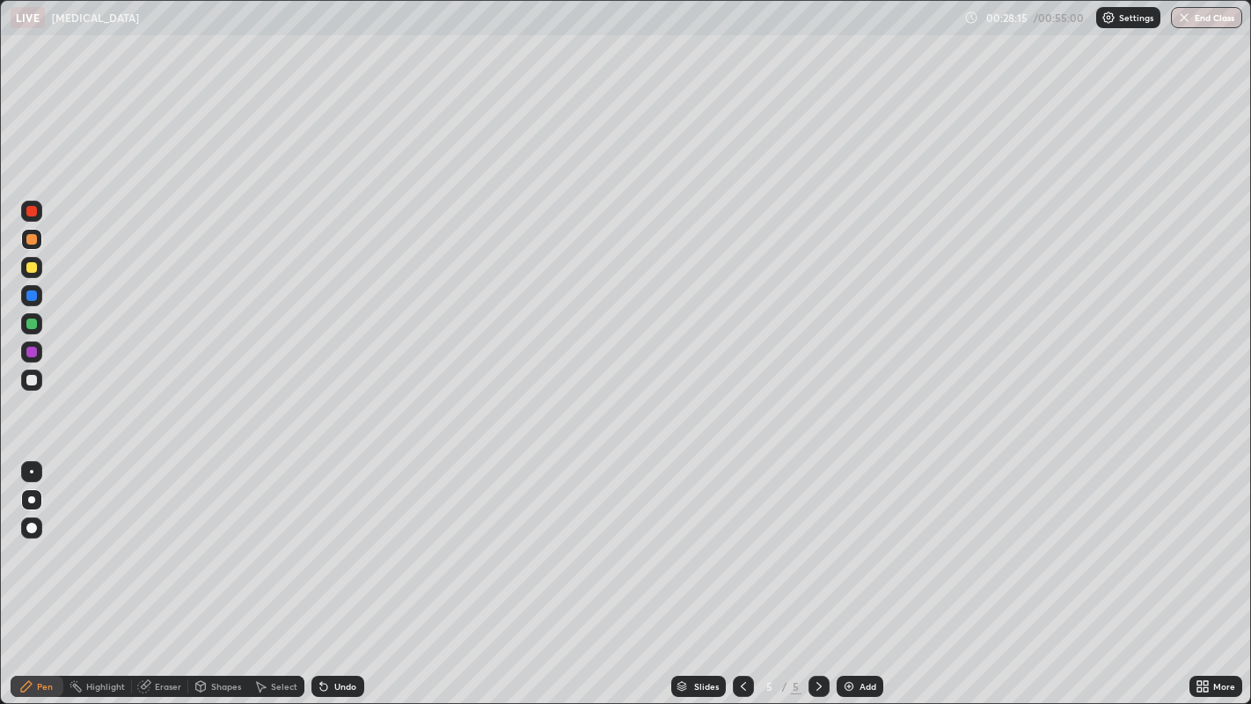
click at [32, 266] on div at bounding box center [31, 267] width 11 height 11
click at [27, 212] on div at bounding box center [31, 211] width 11 height 11
click at [278, 579] on div "Select" at bounding box center [284, 686] width 26 height 9
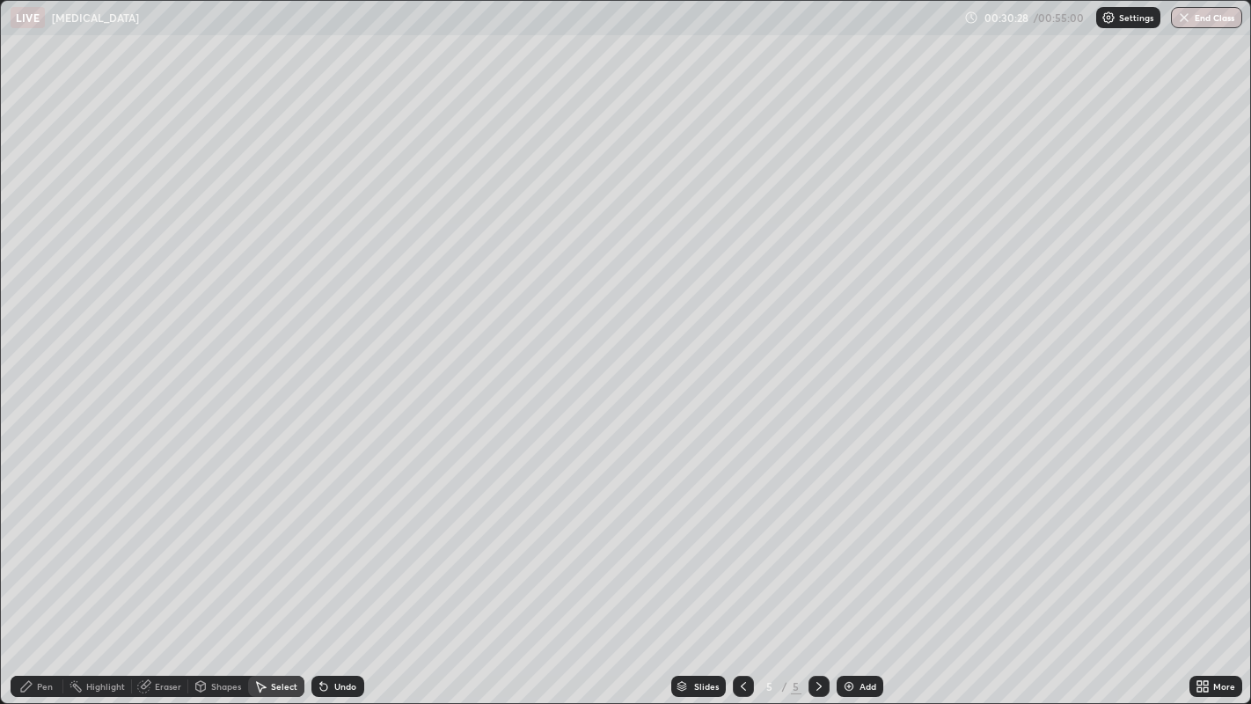
click at [160, 579] on div "Eraser" at bounding box center [168, 686] width 26 height 9
click at [216, 579] on div "Shapes" at bounding box center [226, 686] width 30 height 9
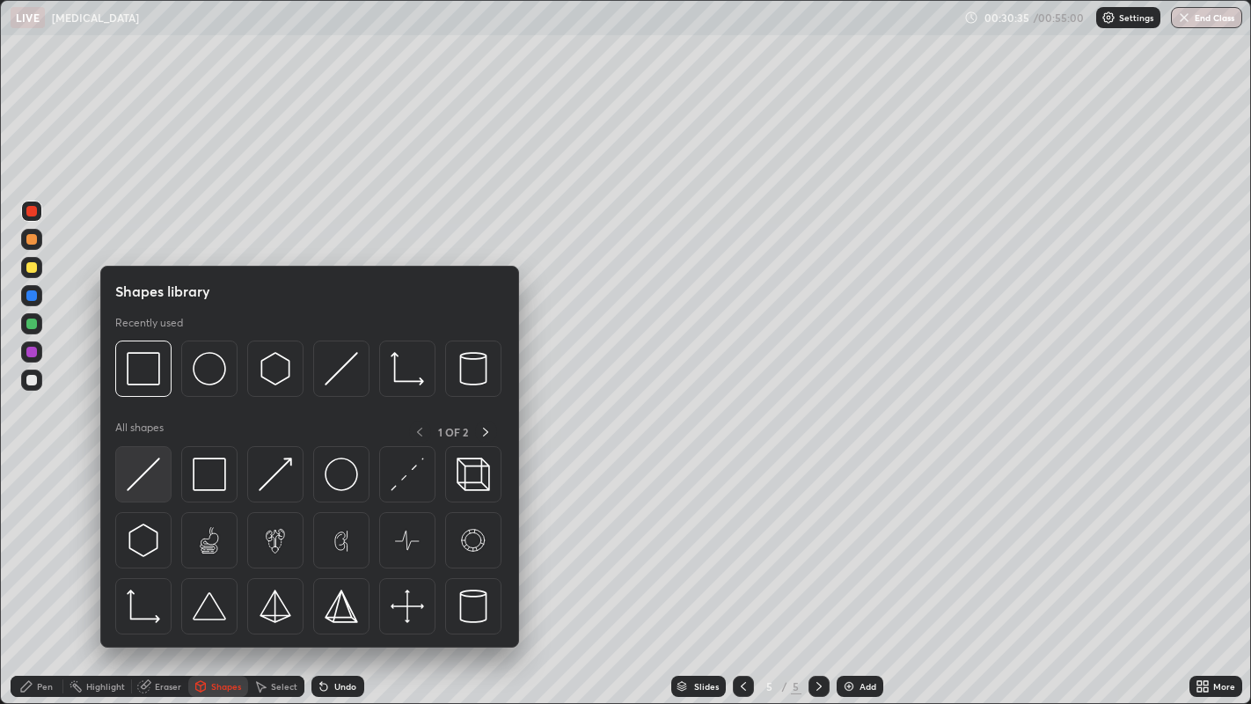
click at [157, 472] on img at bounding box center [143, 473] width 33 height 33
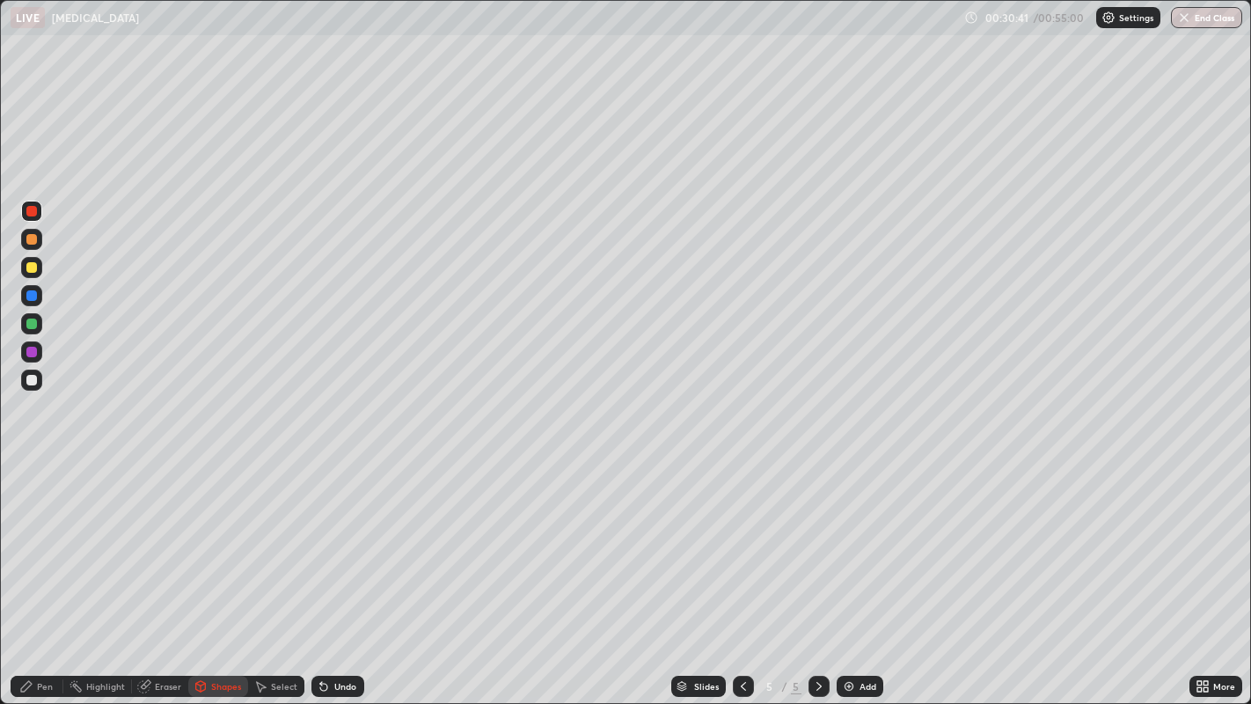
click at [334, 579] on div "Undo" at bounding box center [345, 686] width 22 height 9
click at [49, 579] on div "Pen" at bounding box center [37, 686] width 53 height 21
click at [33, 379] on div at bounding box center [31, 380] width 11 height 11
click at [30, 303] on div at bounding box center [31, 295] width 21 height 21
click at [31, 325] on div at bounding box center [31, 323] width 11 height 11
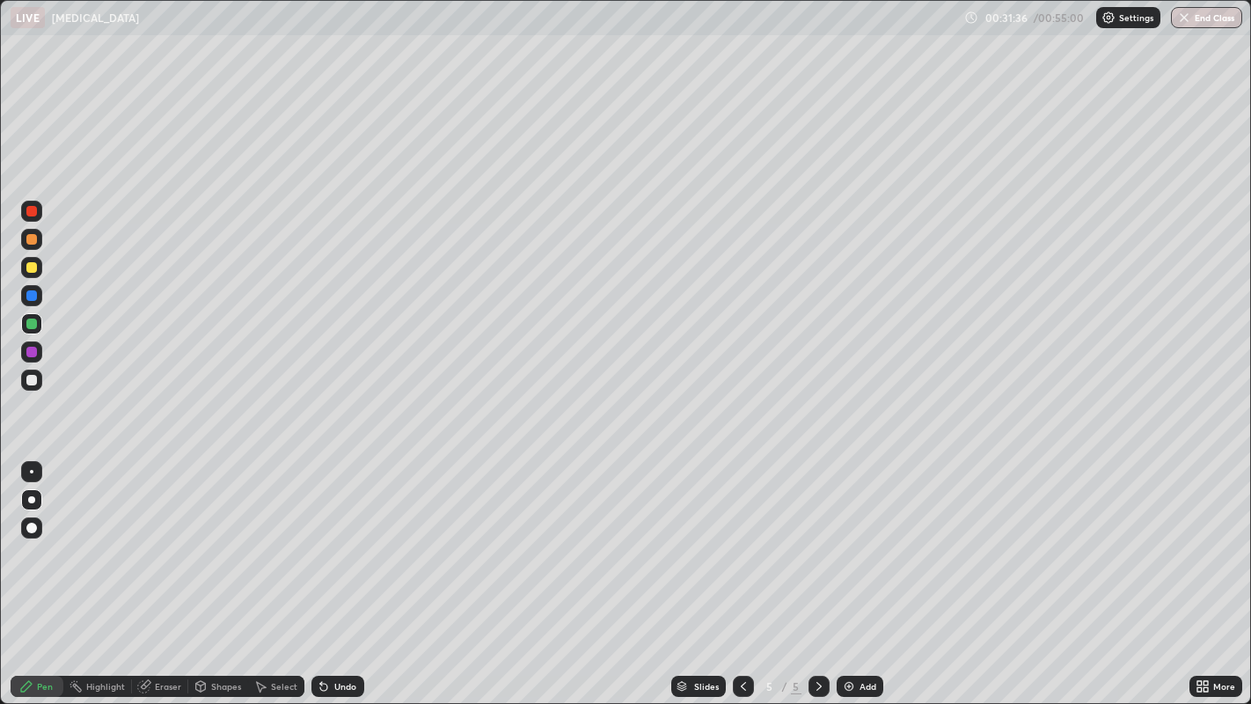
click at [31, 471] on div at bounding box center [32, 472] width 4 height 4
click at [30, 384] on div at bounding box center [31, 380] width 11 height 11
click at [35, 355] on div at bounding box center [31, 352] width 11 height 11
click at [336, 579] on div "Undo" at bounding box center [345, 686] width 22 height 9
click at [343, 579] on div "Undo" at bounding box center [345, 686] width 22 height 9
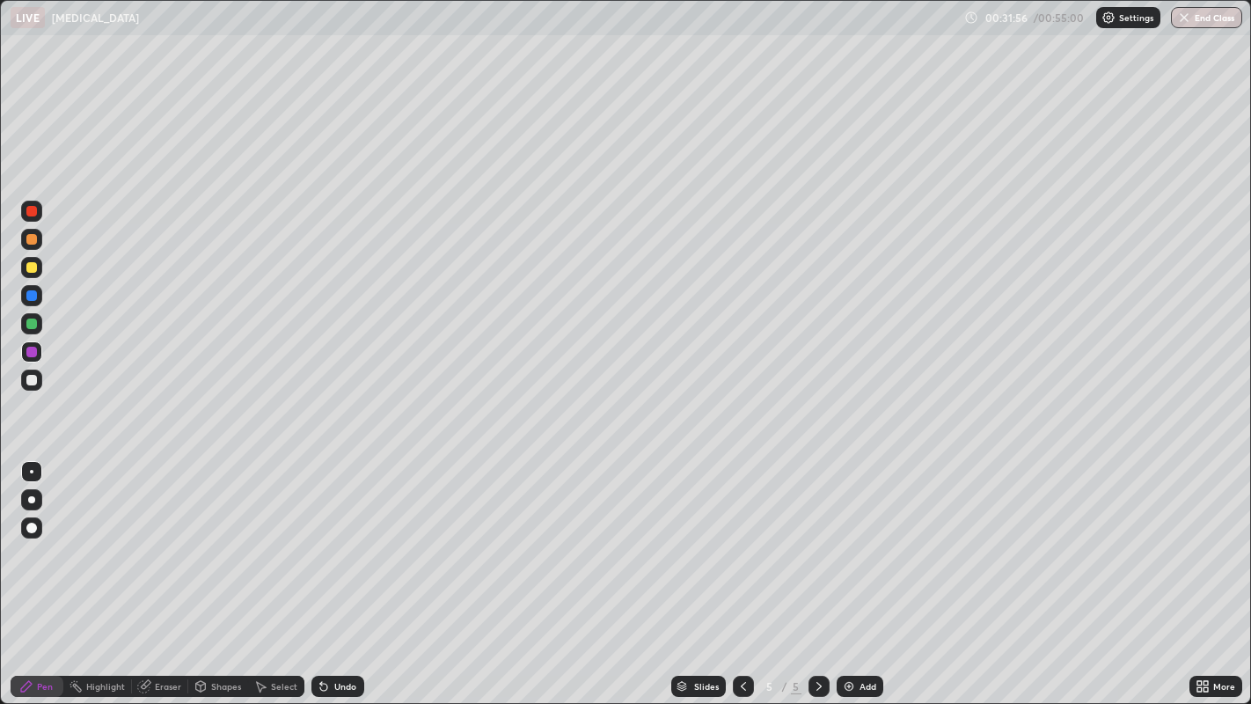
click at [347, 579] on div "Undo" at bounding box center [345, 686] width 22 height 9
click at [340, 579] on div "Undo" at bounding box center [345, 686] width 22 height 9
click at [342, 579] on div "Undo" at bounding box center [345, 686] width 22 height 9
click at [340, 579] on div "Undo" at bounding box center [345, 686] width 22 height 9
click at [339, 579] on div "Undo" at bounding box center [345, 686] width 22 height 9
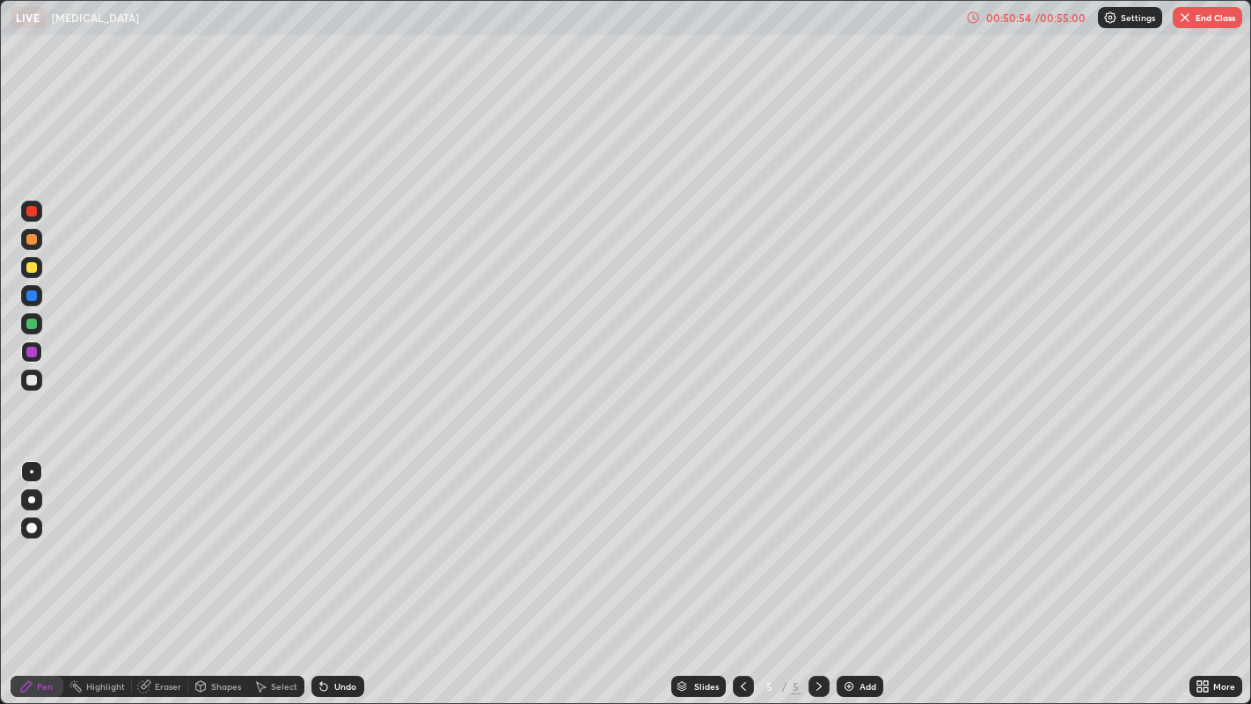
click at [28, 291] on div at bounding box center [31, 295] width 11 height 11
click at [40, 354] on div at bounding box center [31, 351] width 21 height 21
click at [31, 381] on div at bounding box center [31, 380] width 11 height 11
click at [30, 351] on div at bounding box center [31, 352] width 11 height 11
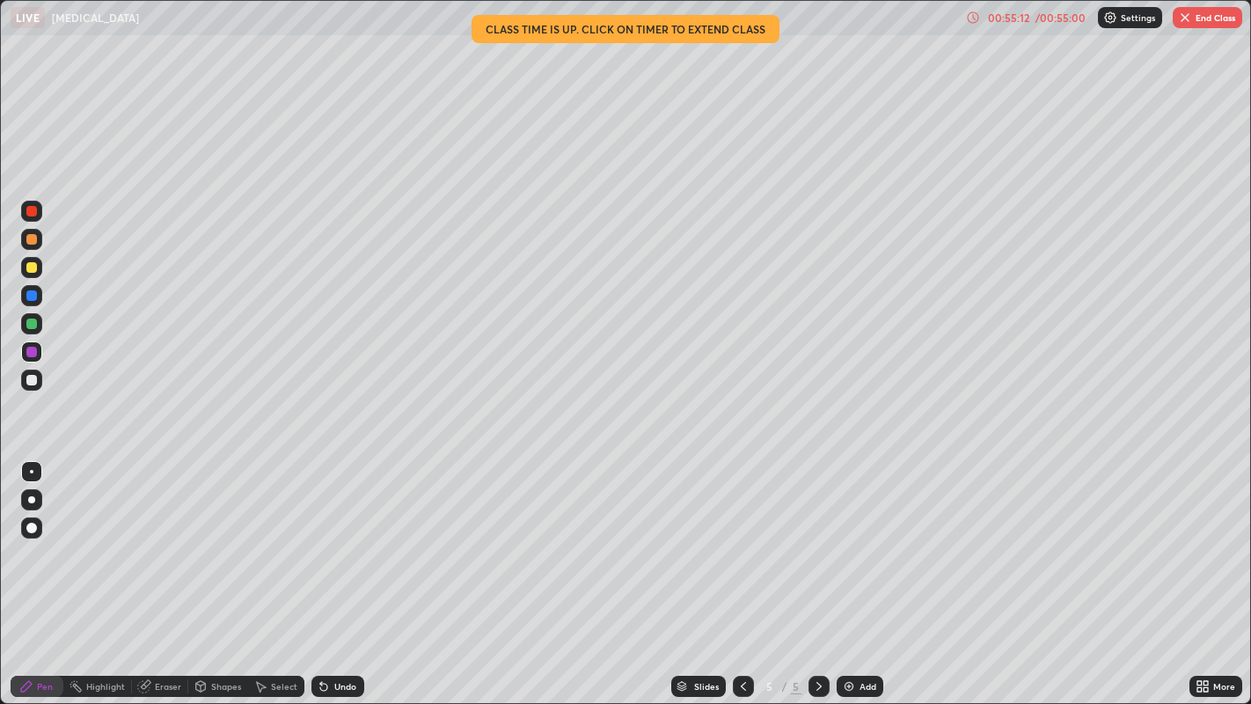
click at [1197, 18] on button "End Class" at bounding box center [1207, 17] width 69 height 21
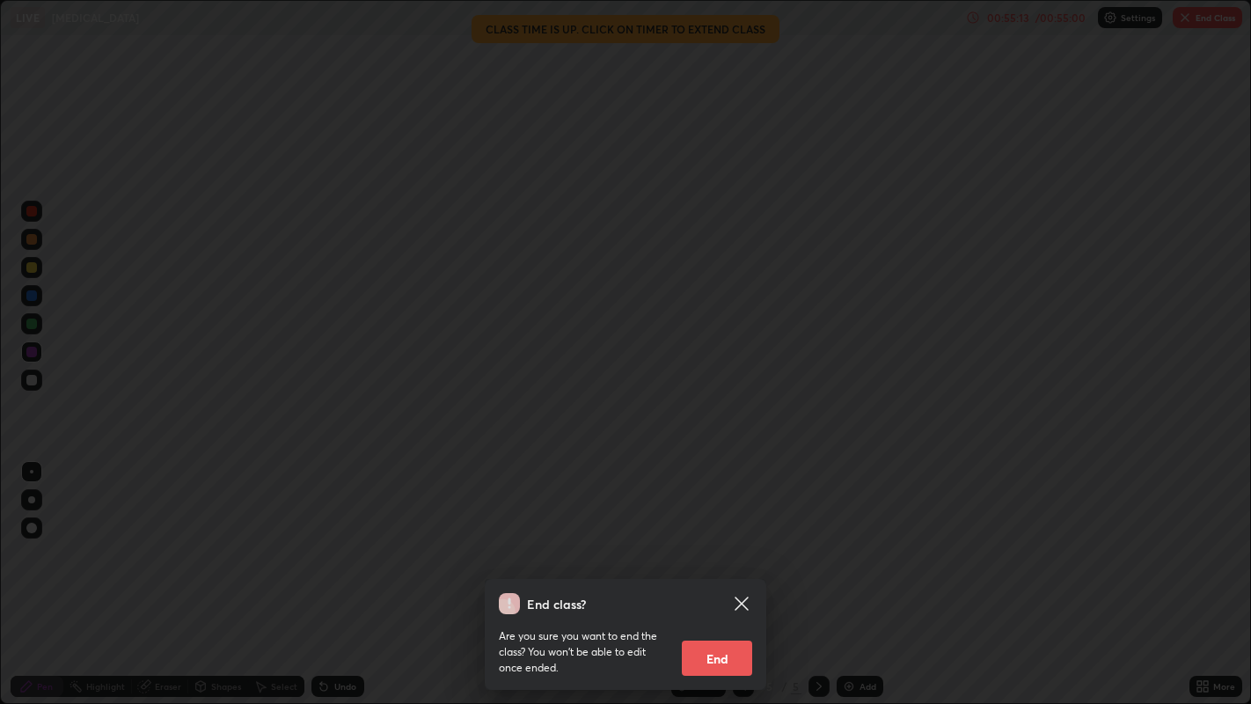
click at [710, 579] on button "End" at bounding box center [717, 657] width 70 height 35
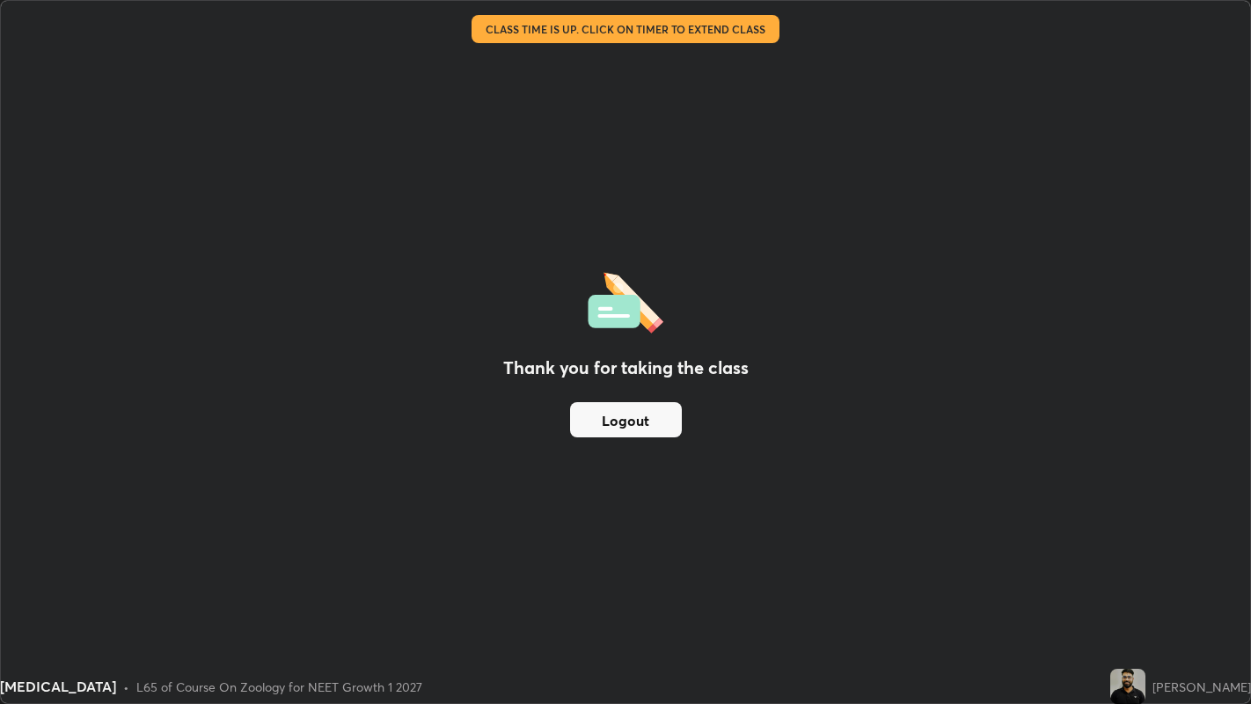
click at [653, 415] on button "Logout" at bounding box center [626, 419] width 112 height 35
